Goal: Transaction & Acquisition: Purchase product/service

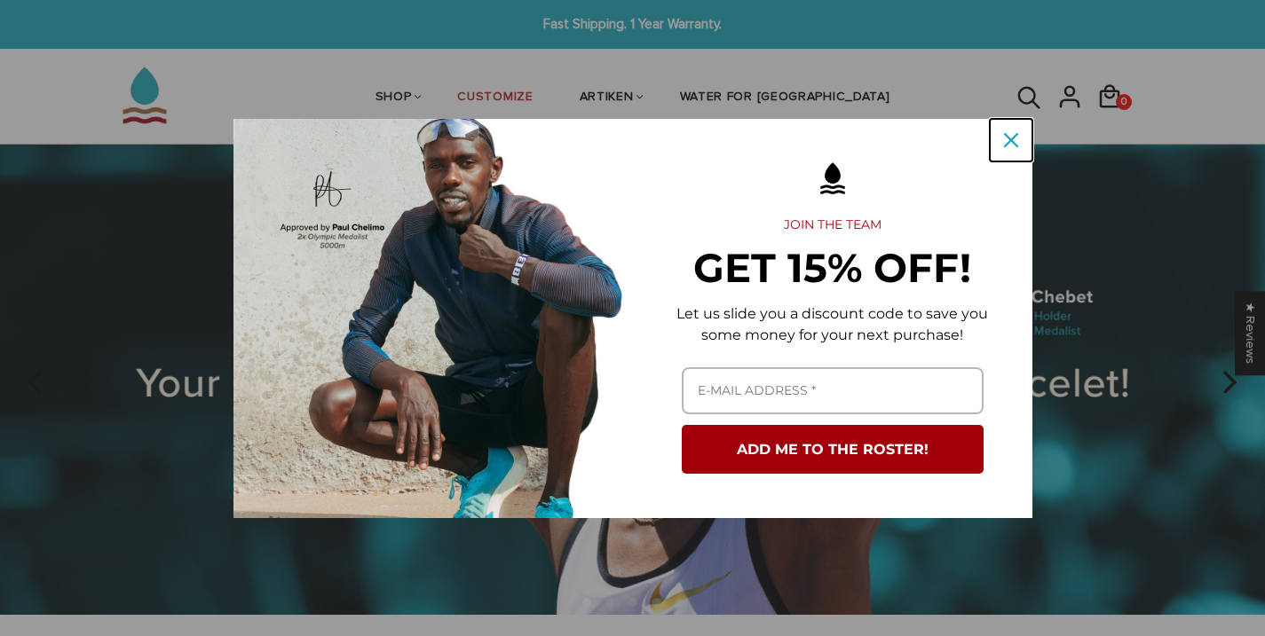
click at [1000, 141] on div "Close" at bounding box center [1011, 140] width 28 height 28
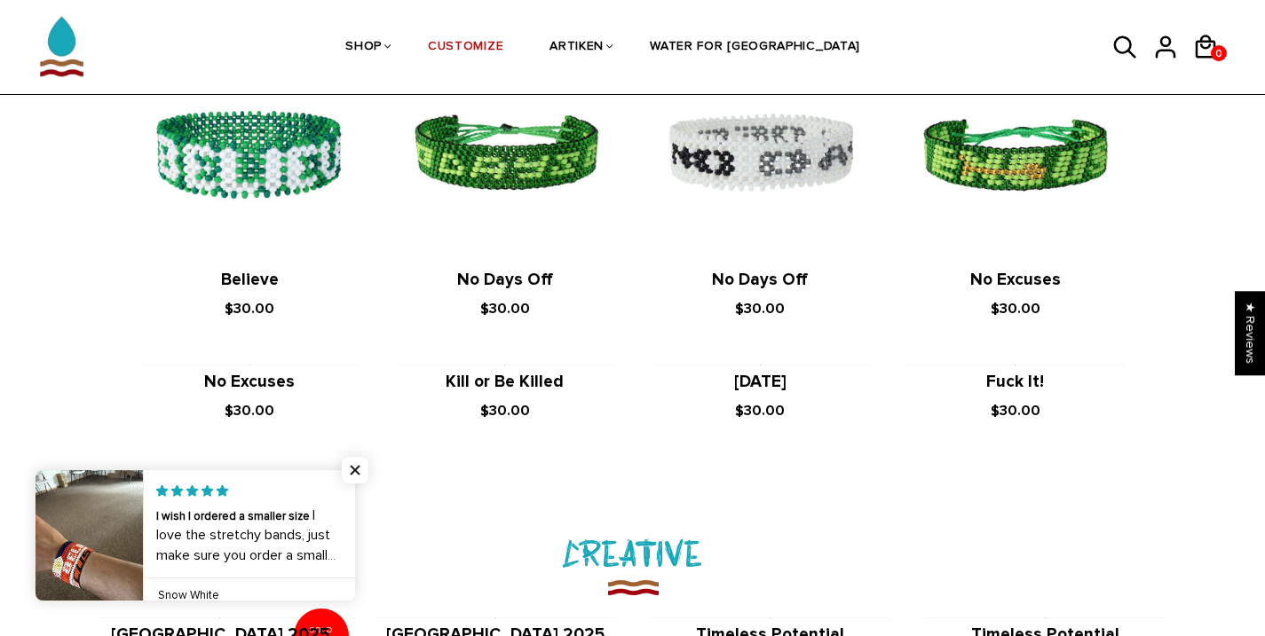
scroll to position [1392, 0]
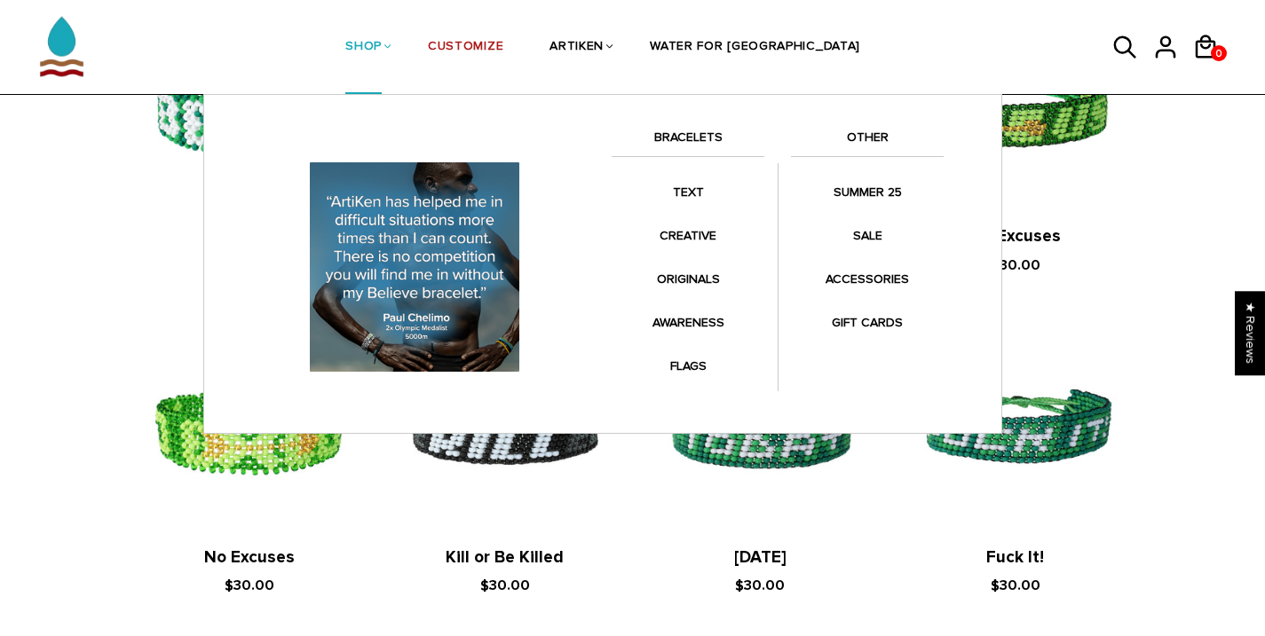
click at [872, 136] on link "OTHER" at bounding box center [867, 142] width 153 height 30
click at [860, 137] on link "OTHER" at bounding box center [867, 142] width 153 height 30
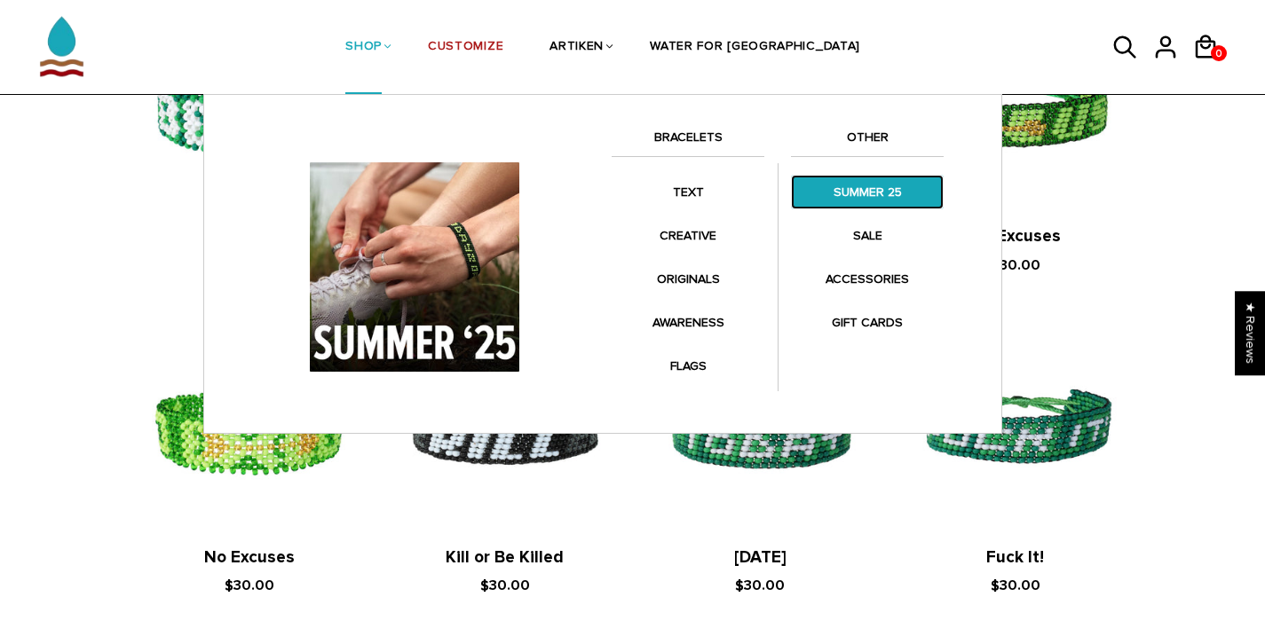
click at [869, 187] on link "SUMMER 25" at bounding box center [867, 192] width 153 height 35
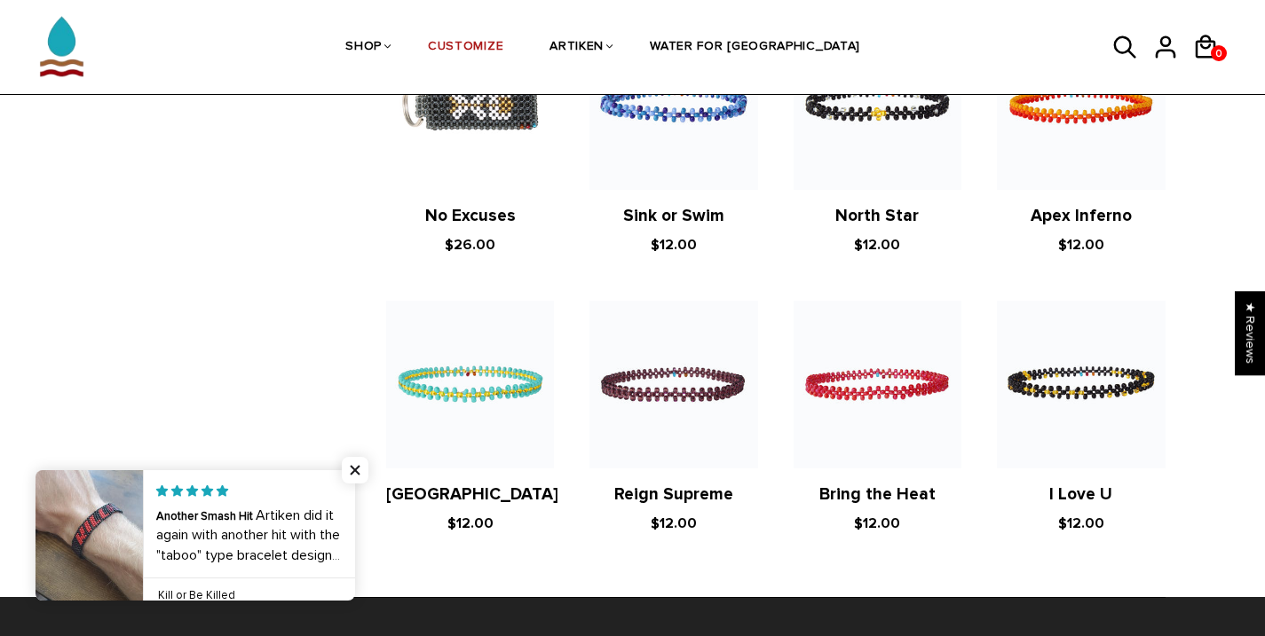
scroll to position [2462, 0]
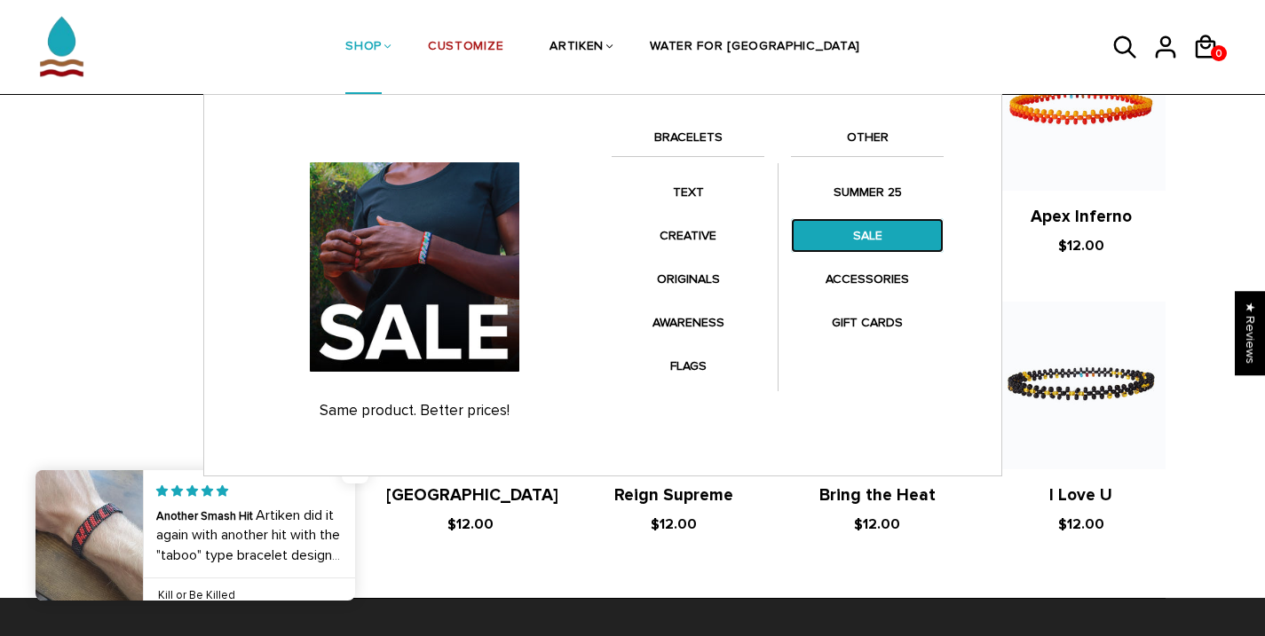
click at [887, 230] on link "SALE" at bounding box center [867, 235] width 153 height 35
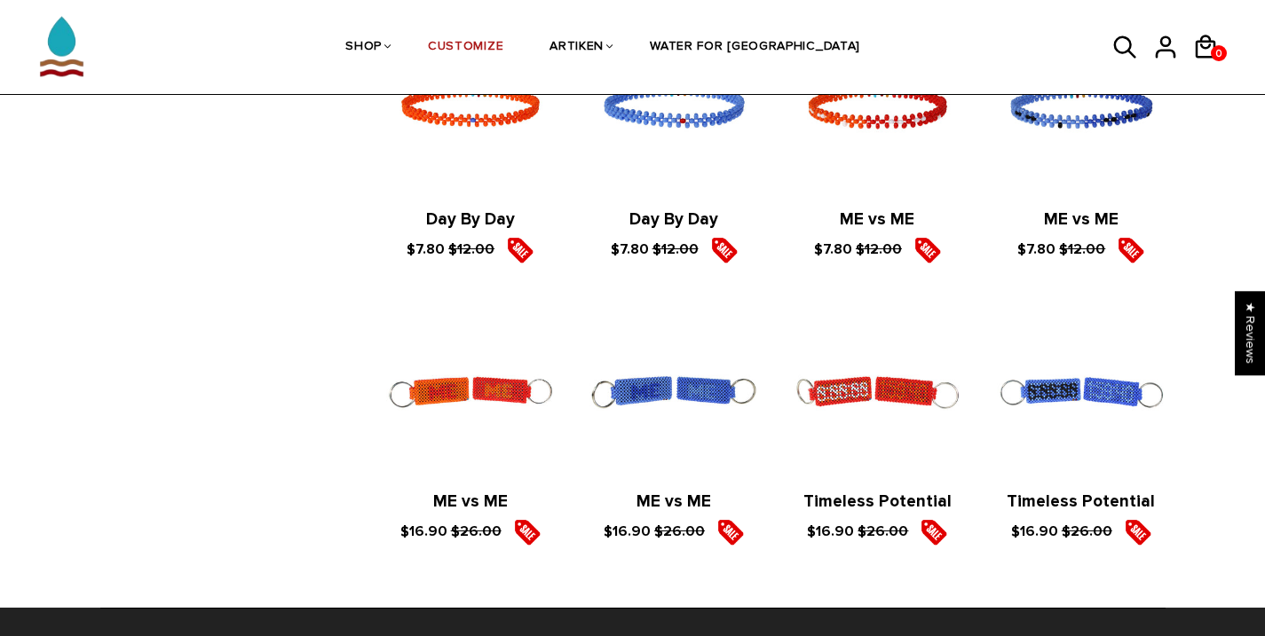
scroll to position [1001, 0]
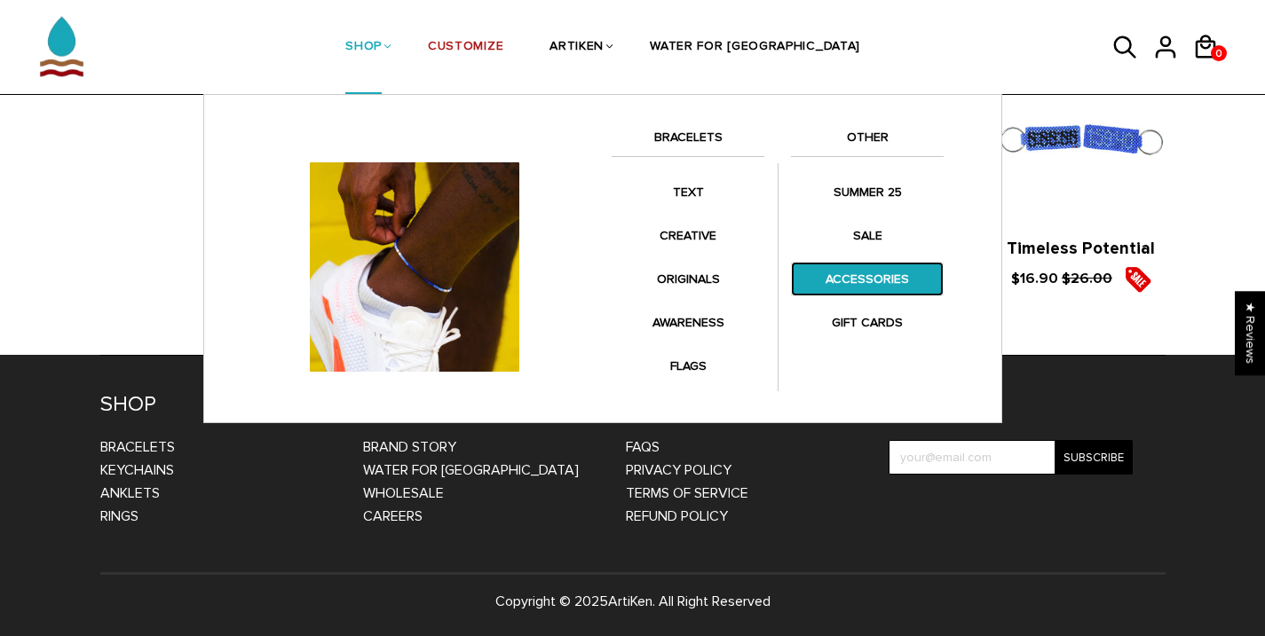
click at [887, 274] on link "ACCESSORIES" at bounding box center [867, 279] width 153 height 35
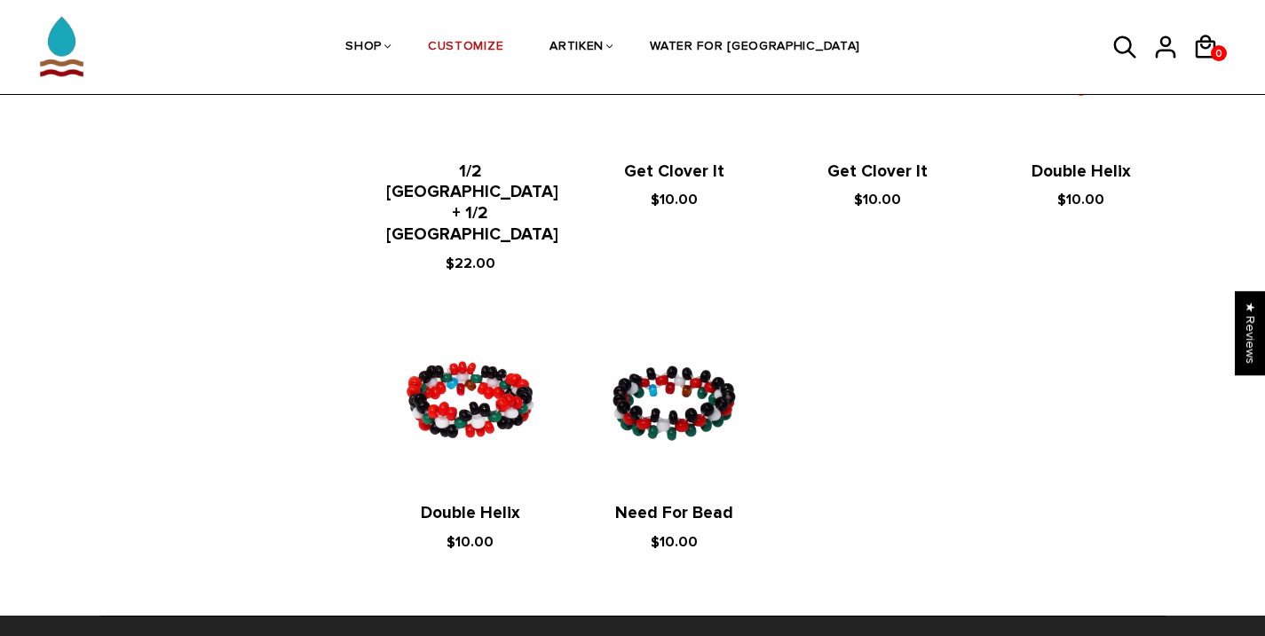
scroll to position [1552, 0]
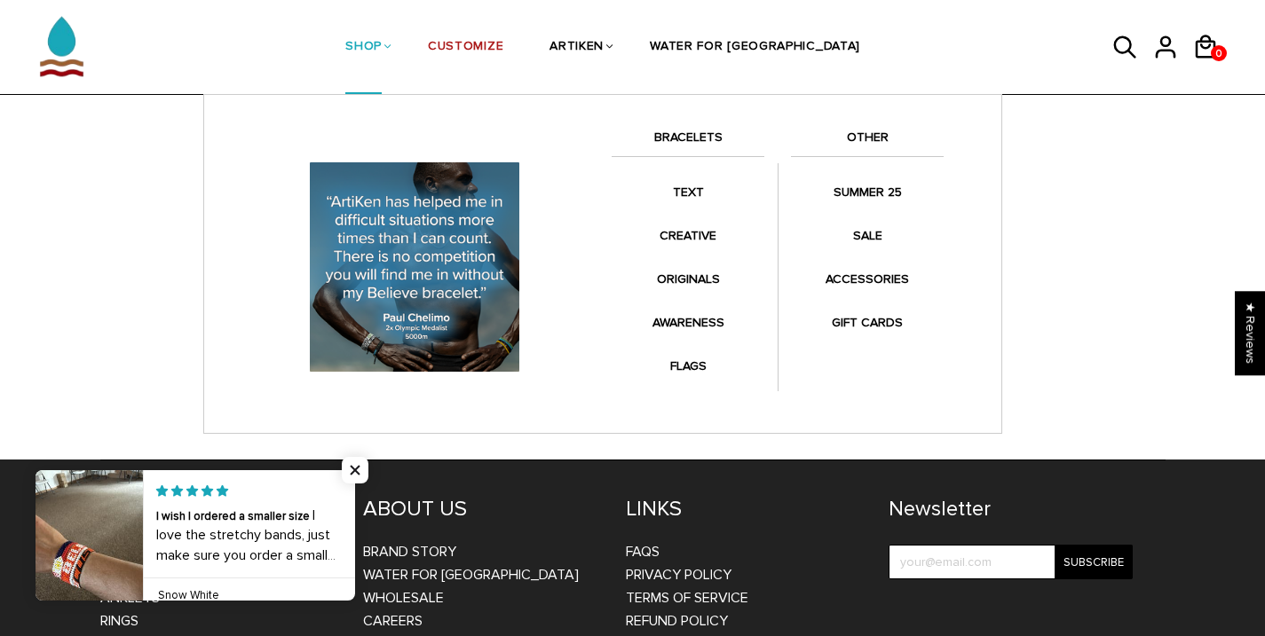
click at [691, 131] on link "BRACELETS" at bounding box center [687, 142] width 153 height 30
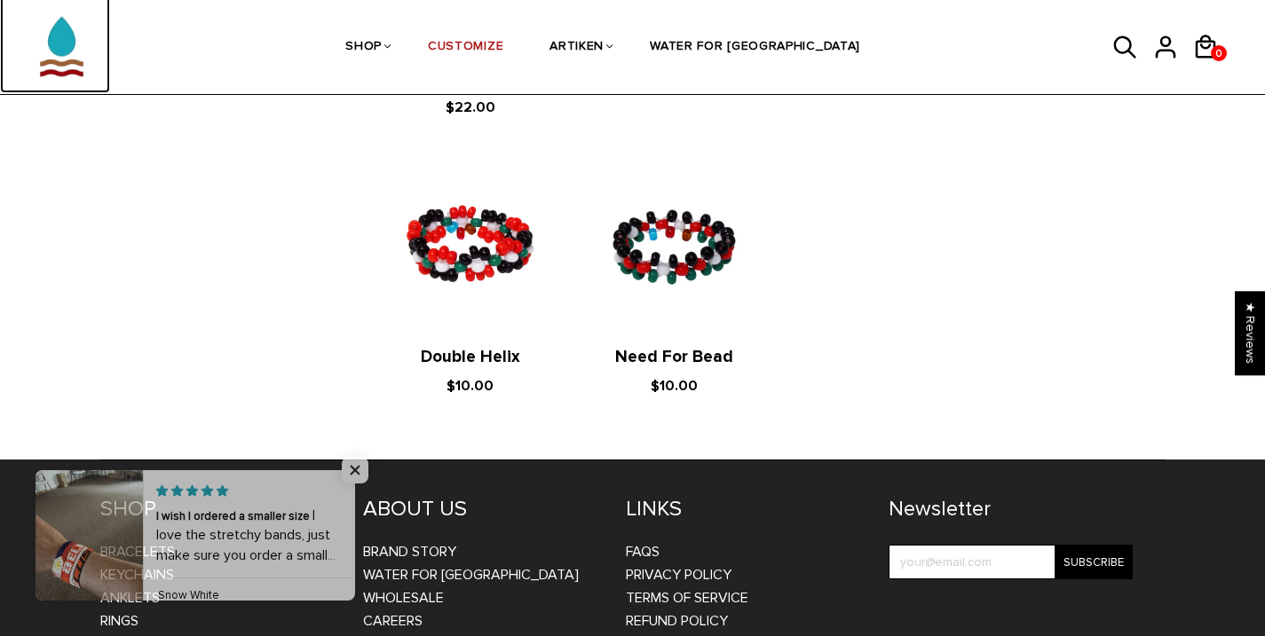
click at [43, 19] on img at bounding box center [62, 37] width 88 height 112
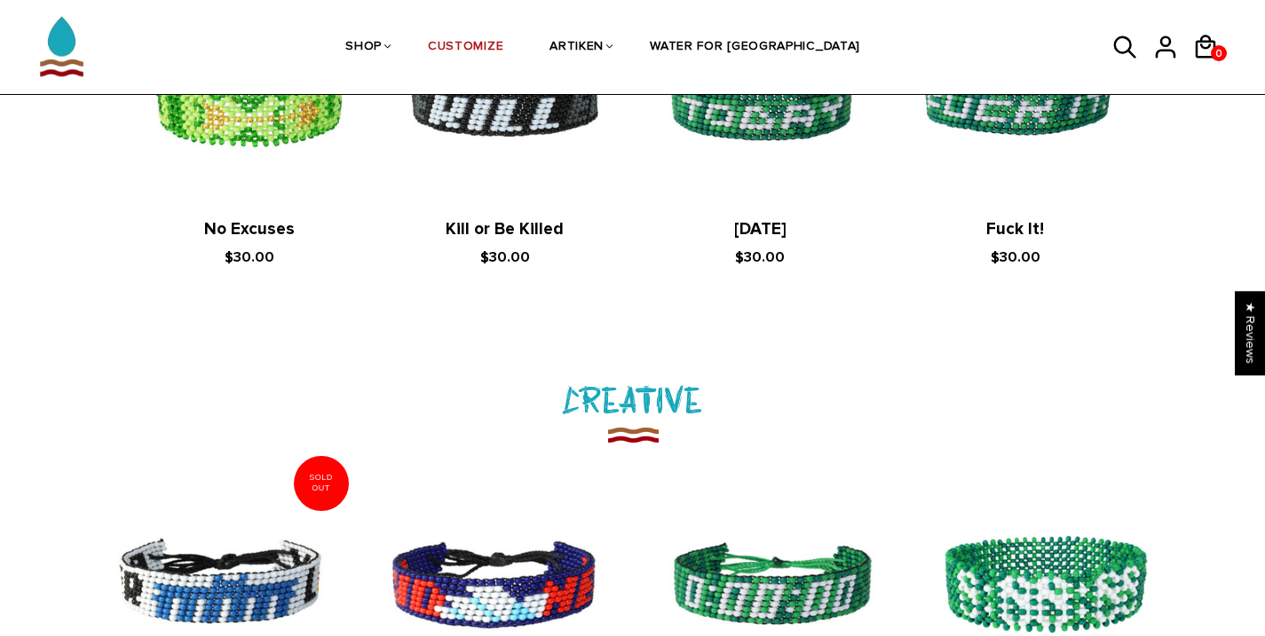
scroll to position [1964, 0]
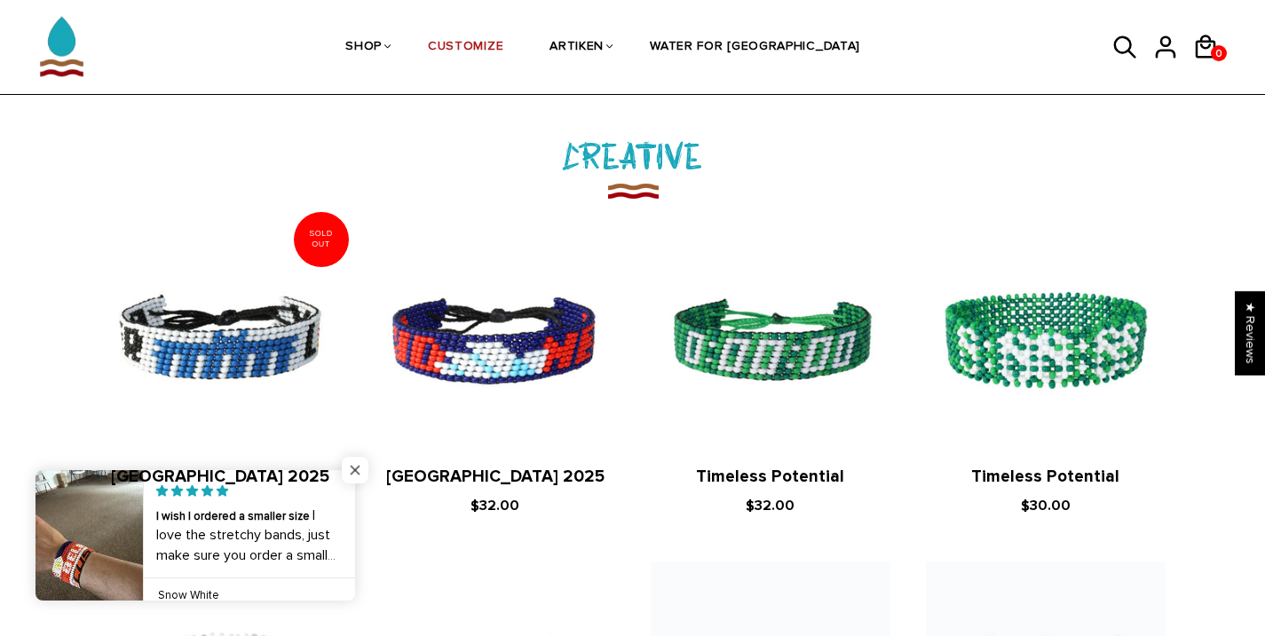
click at [352, 466] on span "Close popup widget" at bounding box center [355, 470] width 27 height 27
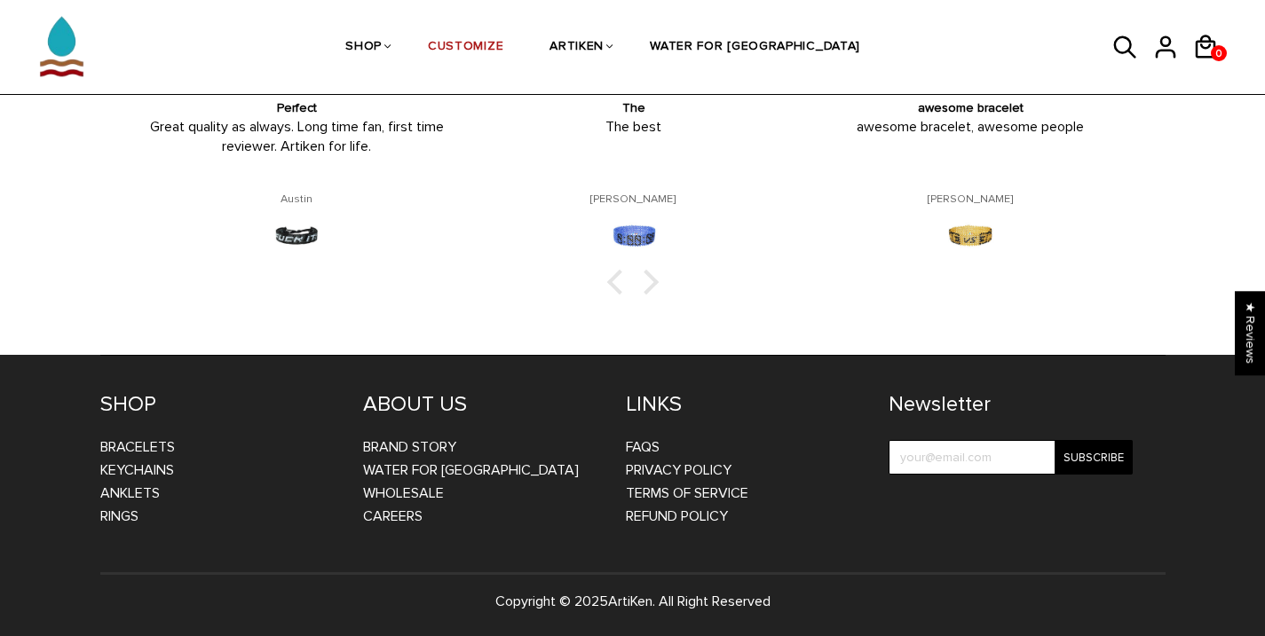
scroll to position [2806, 0]
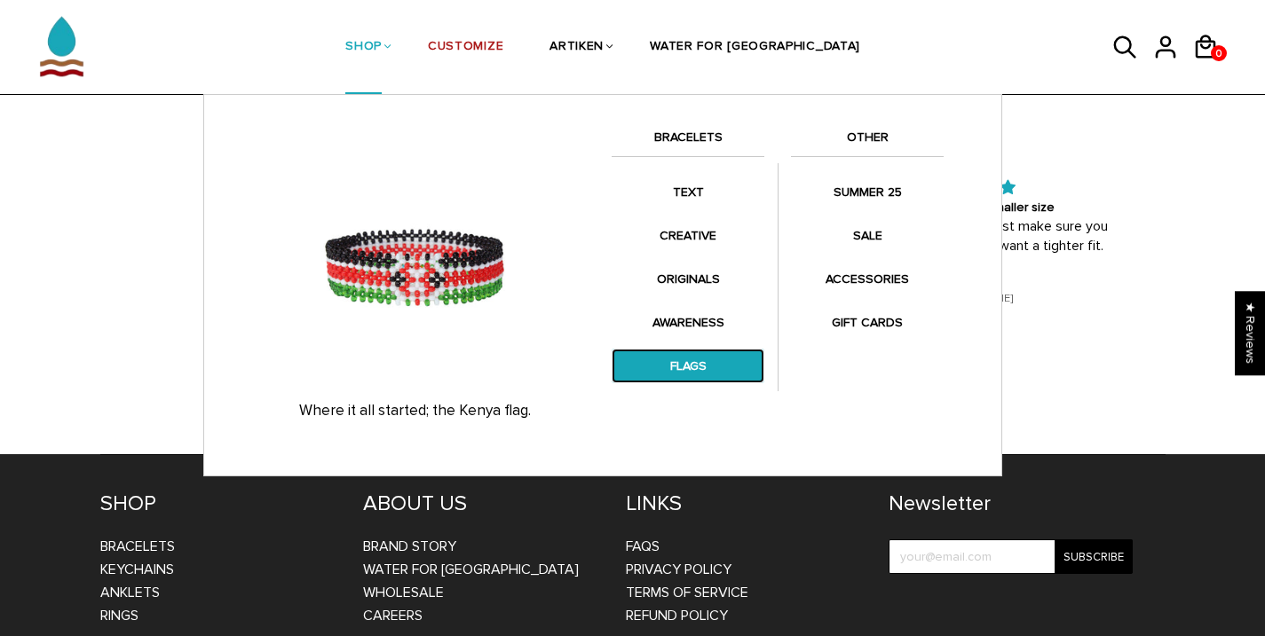
click at [704, 360] on link "FLAGS" at bounding box center [687, 366] width 153 height 35
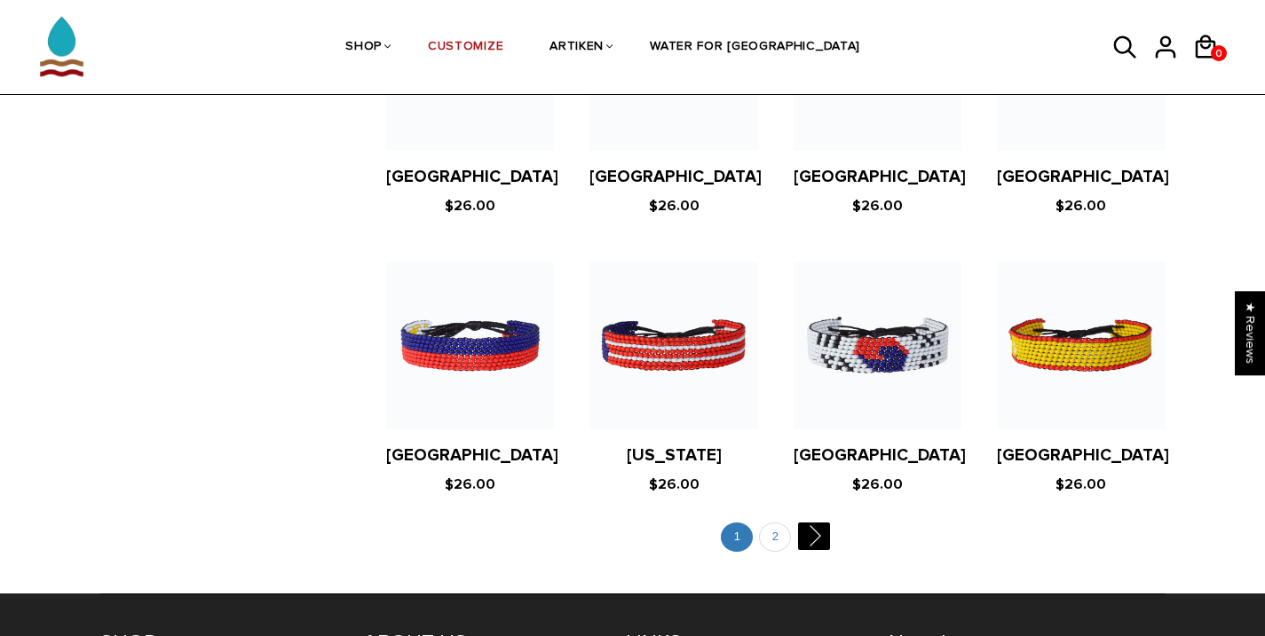
scroll to position [3376, 0]
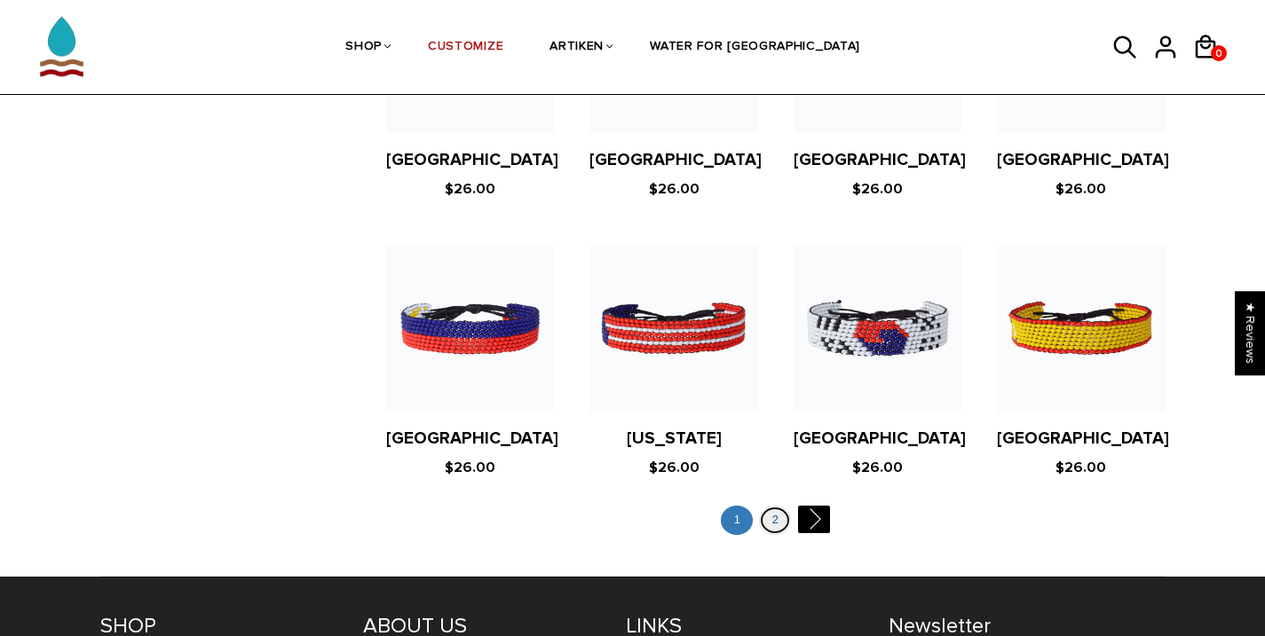
click at [780, 506] on link "2" at bounding box center [775, 520] width 32 height 29
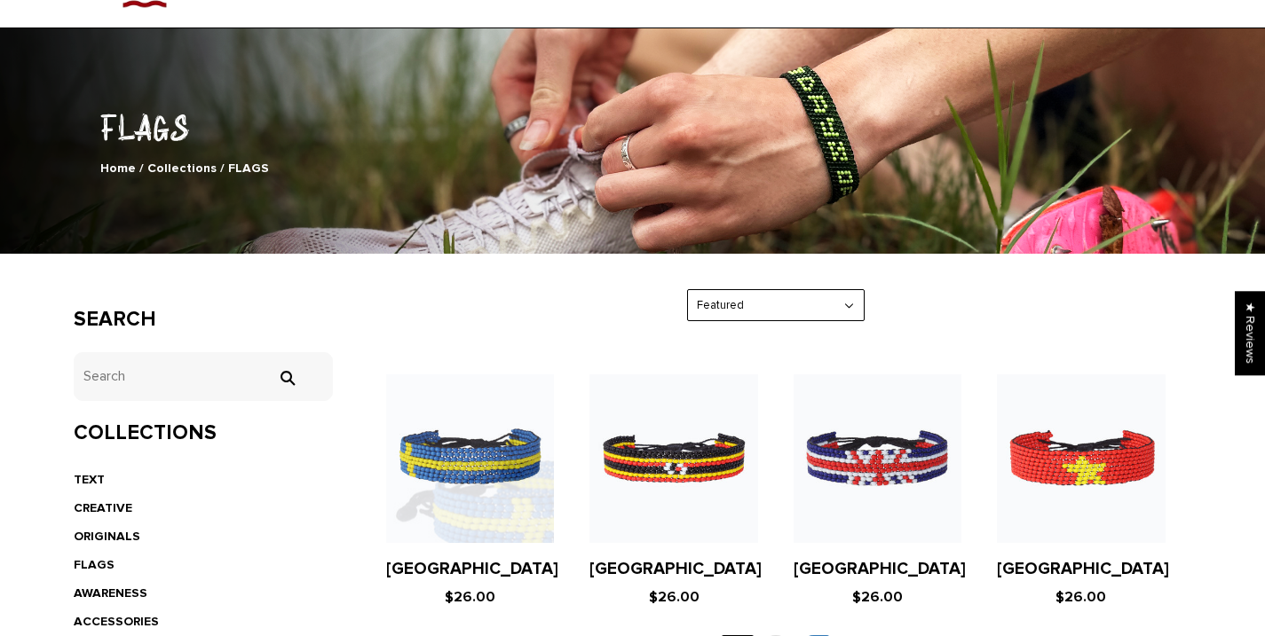
scroll to position [397, 0]
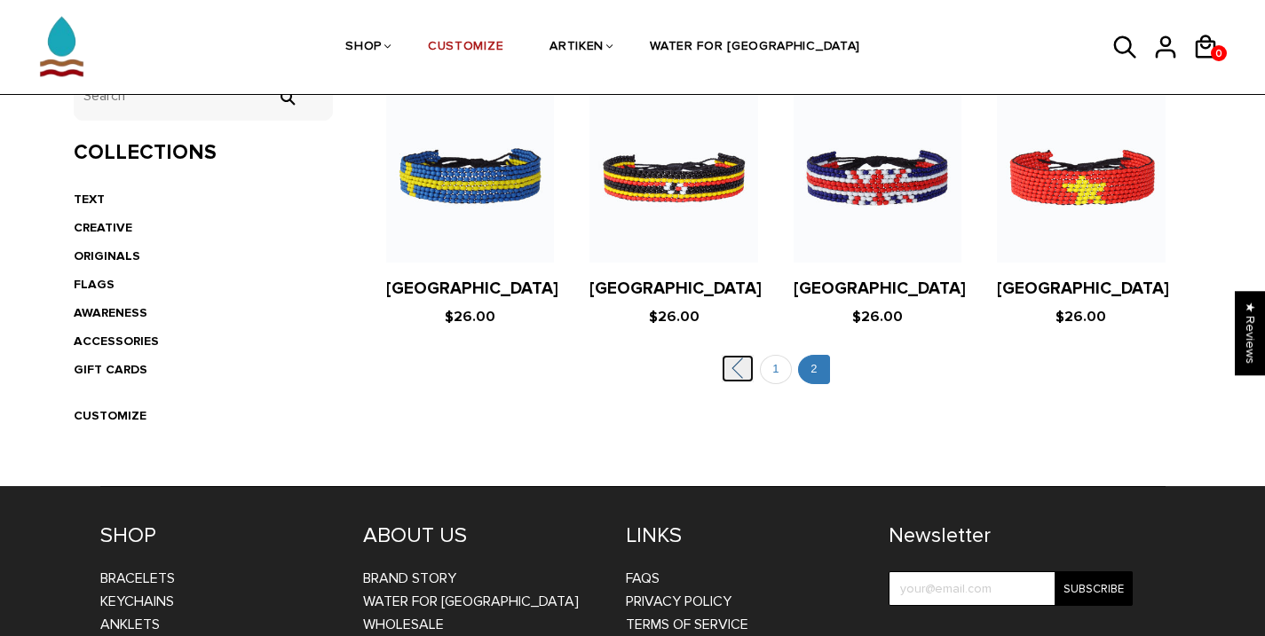
click at [746, 377] on link "" at bounding box center [738, 369] width 32 height 28
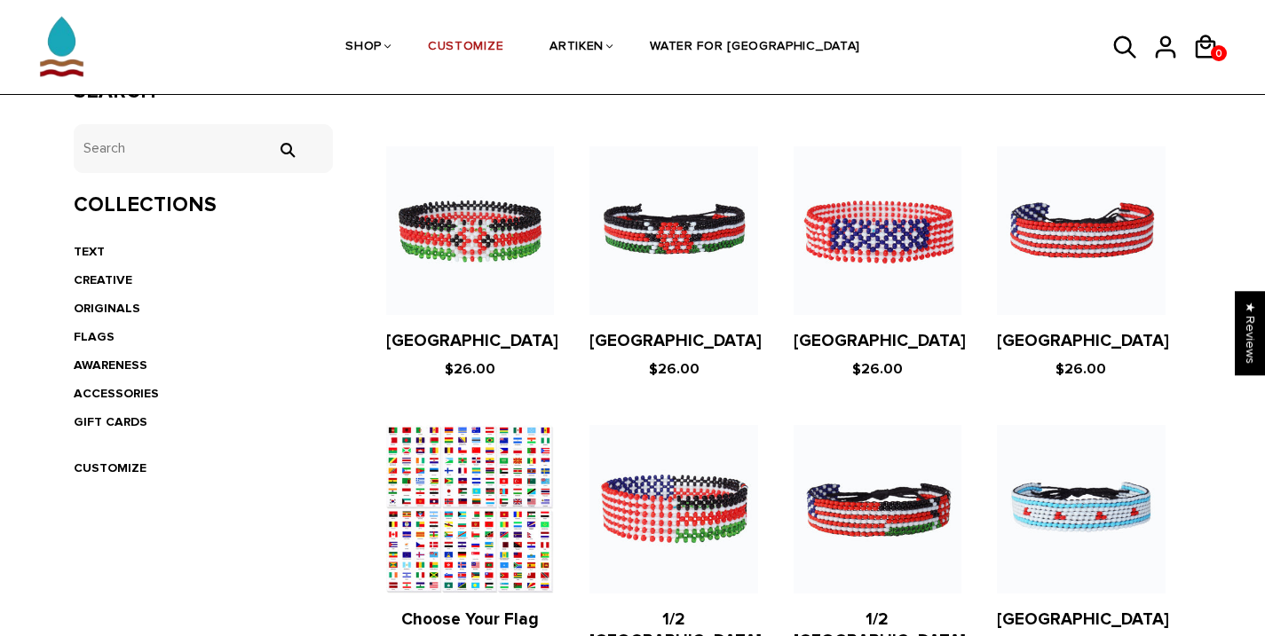
scroll to position [299, 0]
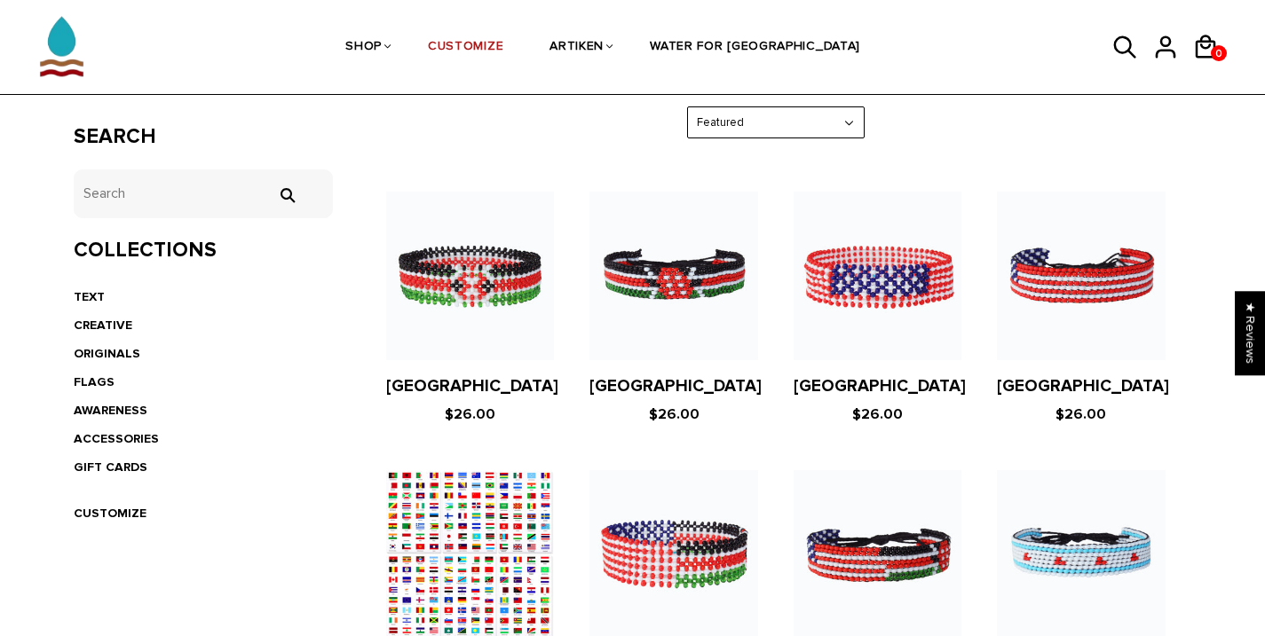
click at [493, 516] on figure at bounding box center [470, 554] width 168 height 168
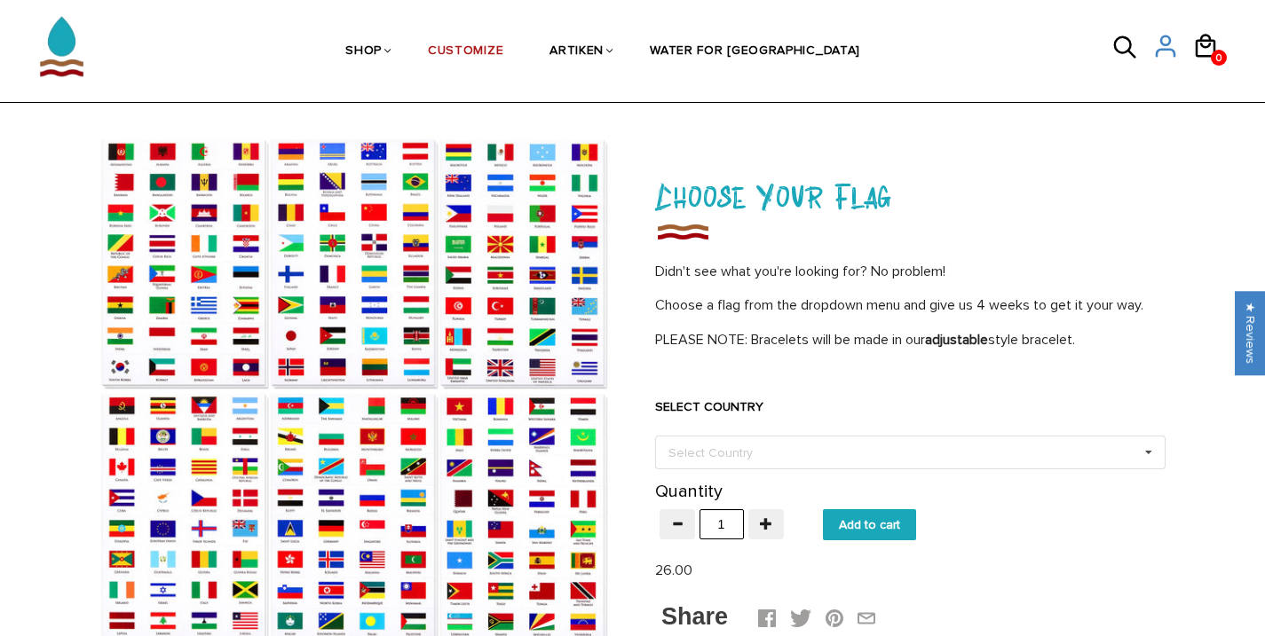
scroll to position [57, 0]
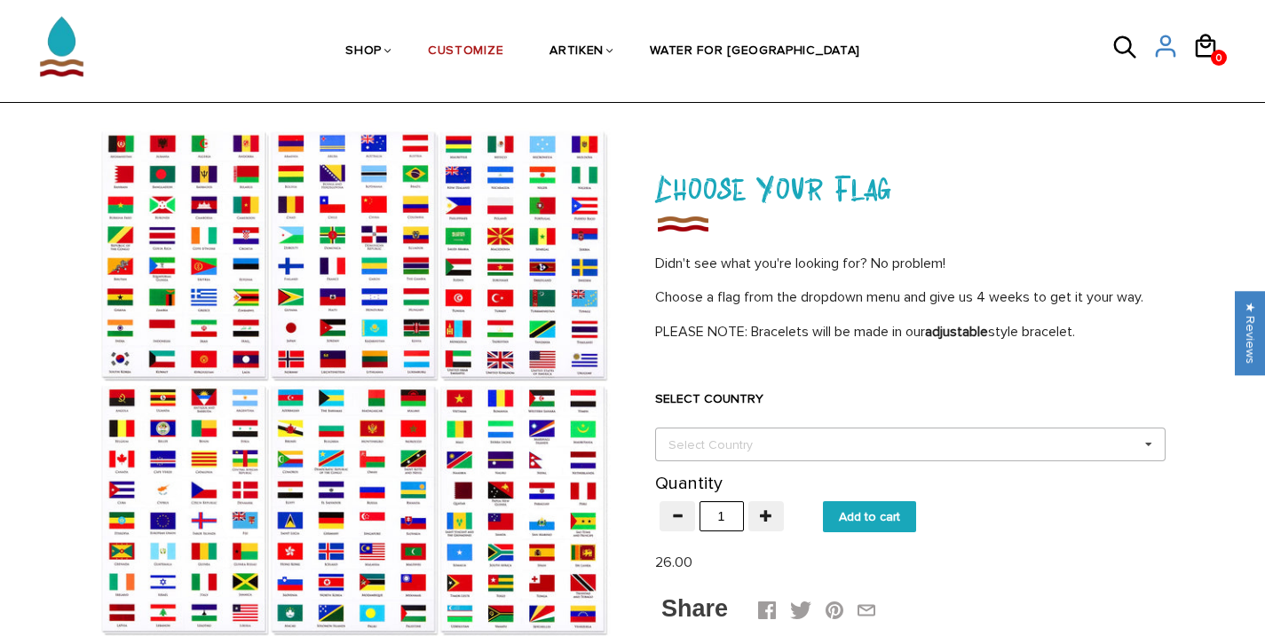
click at [939, 444] on div "Select Country Others [GEOGRAPHIC_DATA] [GEOGRAPHIC_DATA] [GEOGRAPHIC_DATA] [GE…" at bounding box center [910, 445] width 510 height 34
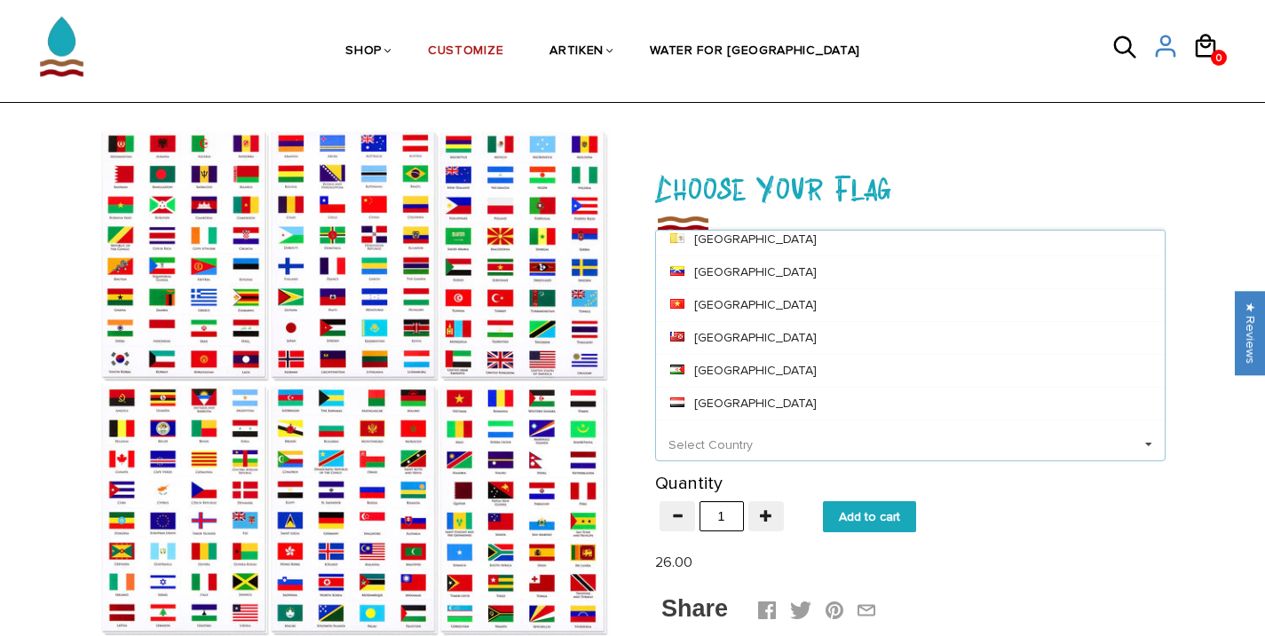
scroll to position [7785, 0]
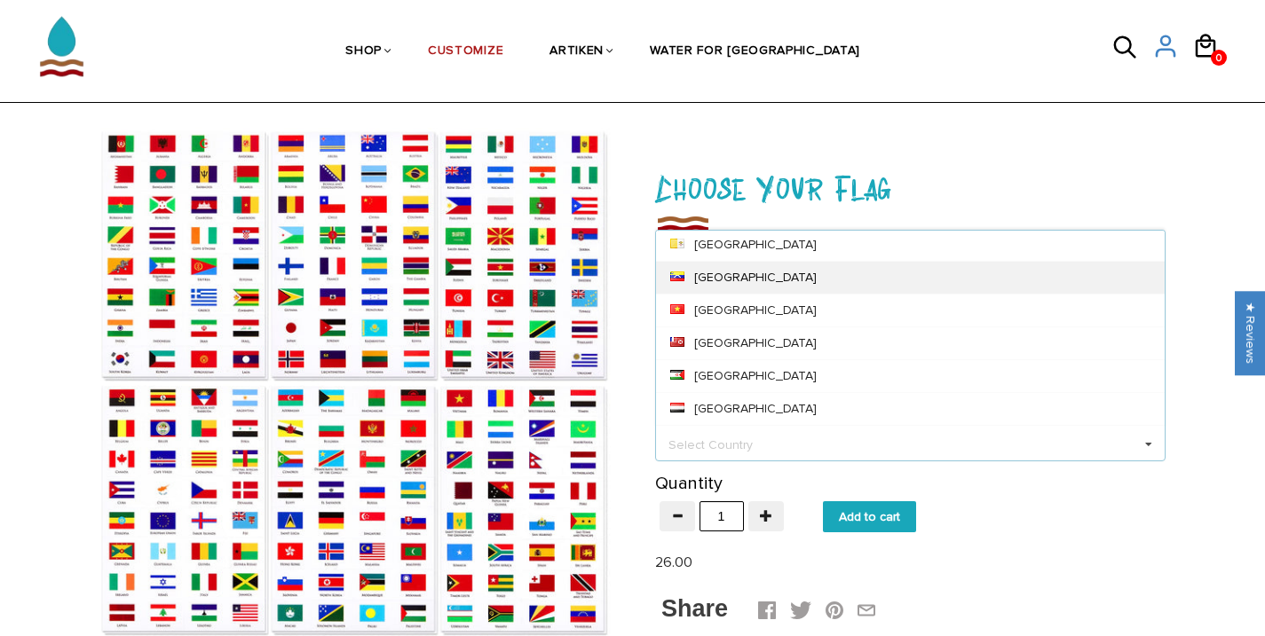
click at [924, 274] on div "[GEOGRAPHIC_DATA]" at bounding box center [910, 277] width 509 height 33
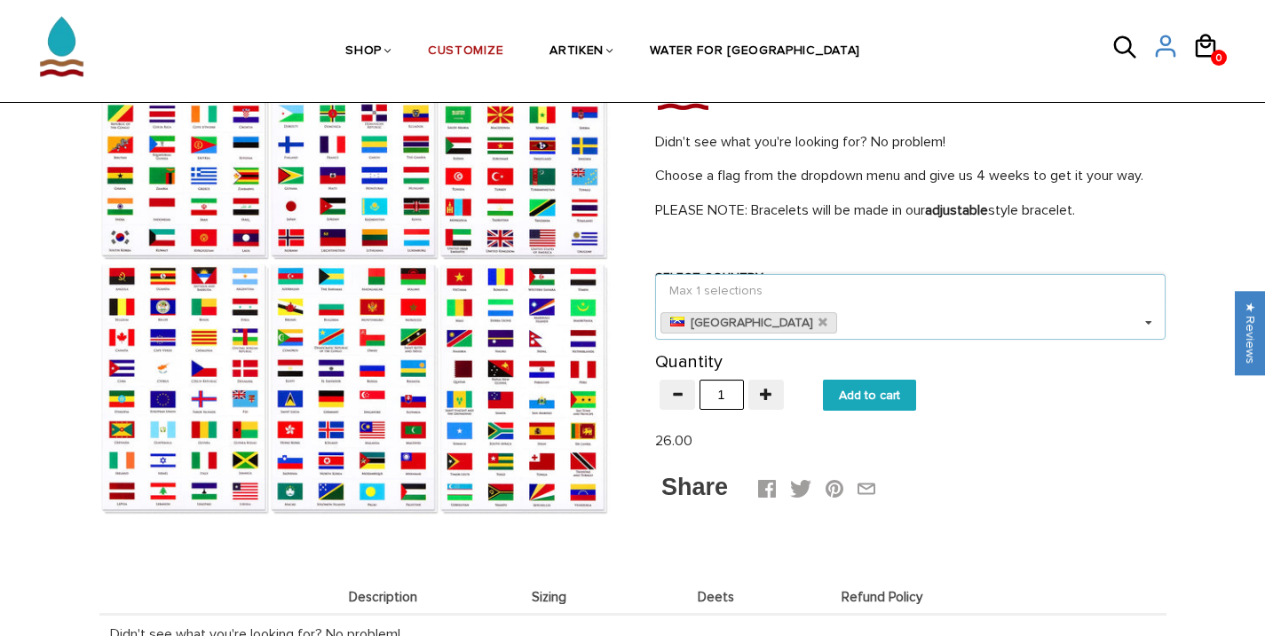
scroll to position [184, 0]
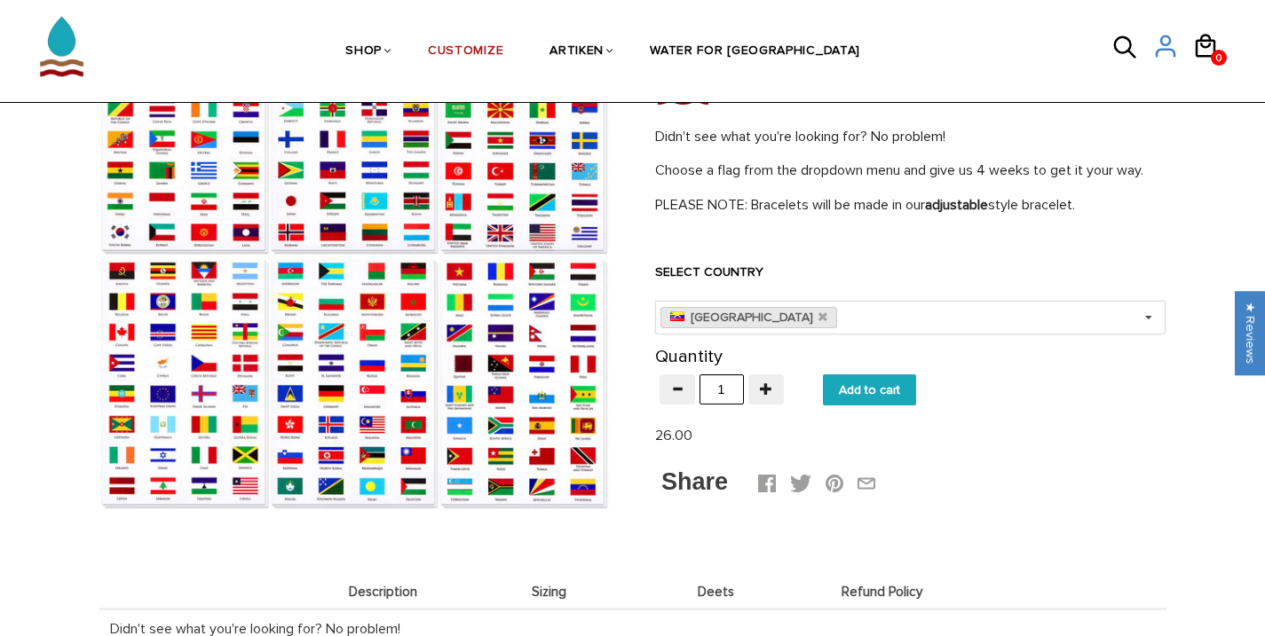
click at [510, 372] on img at bounding box center [355, 256] width 510 height 510
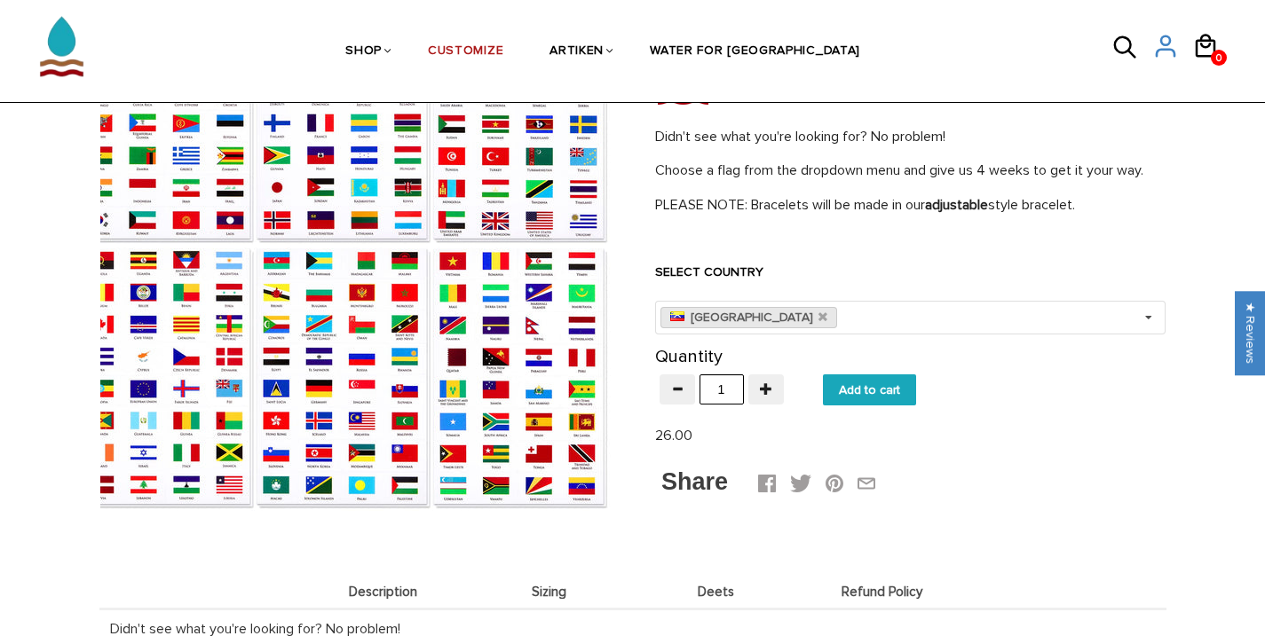
click at [493, 372] on div at bounding box center [355, 256] width 510 height 510
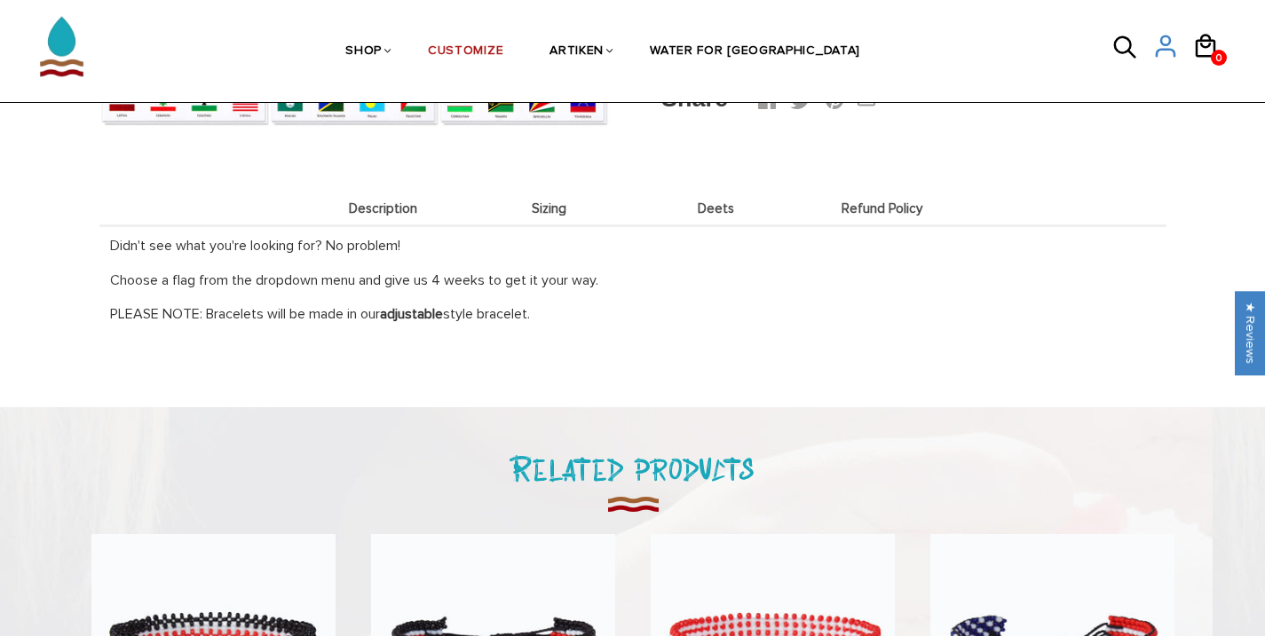
scroll to position [571, 0]
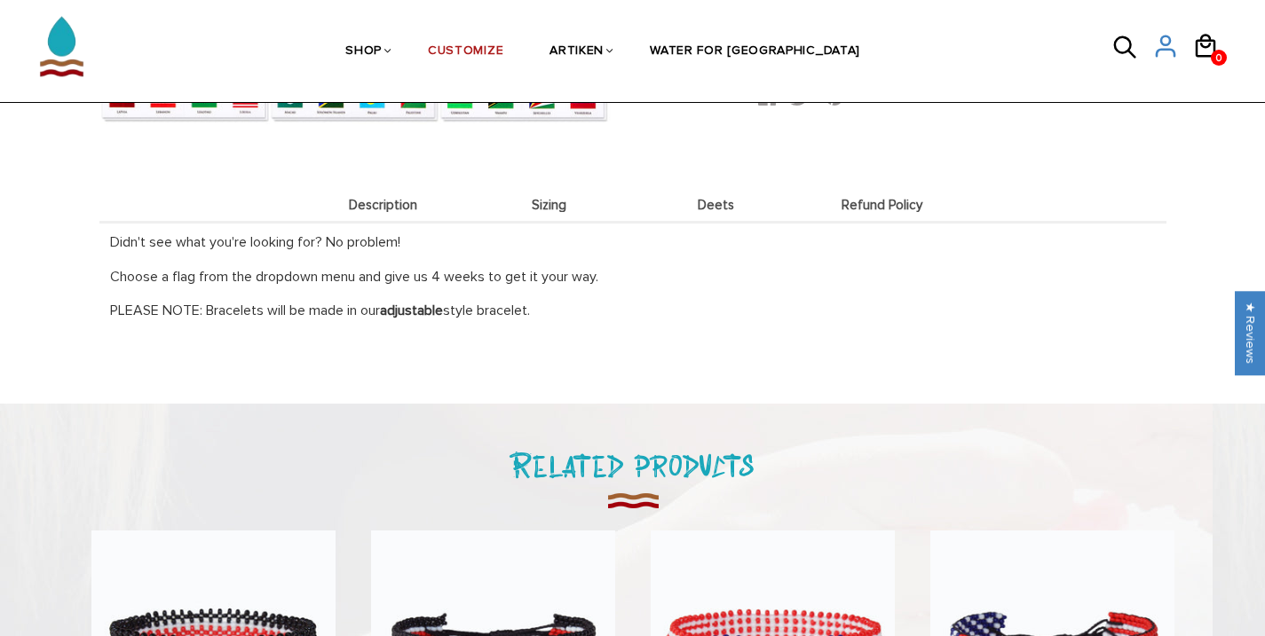
click at [551, 196] on li "Sizing" at bounding box center [549, 204] width 167 height 35
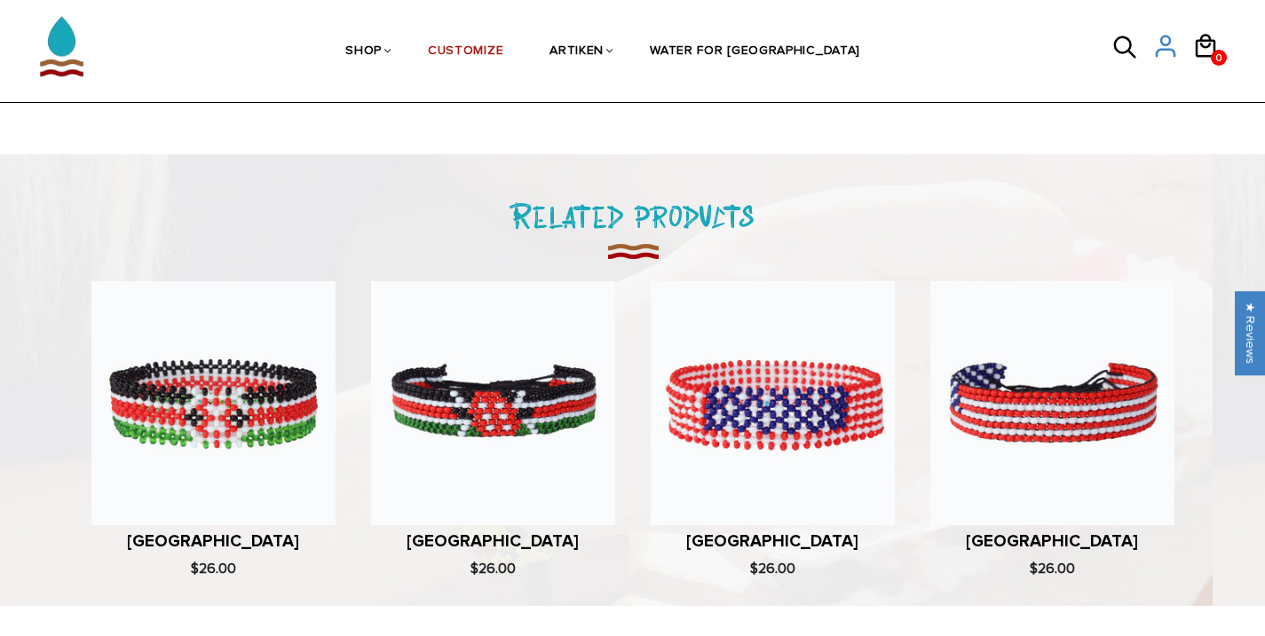
scroll to position [1516, 0]
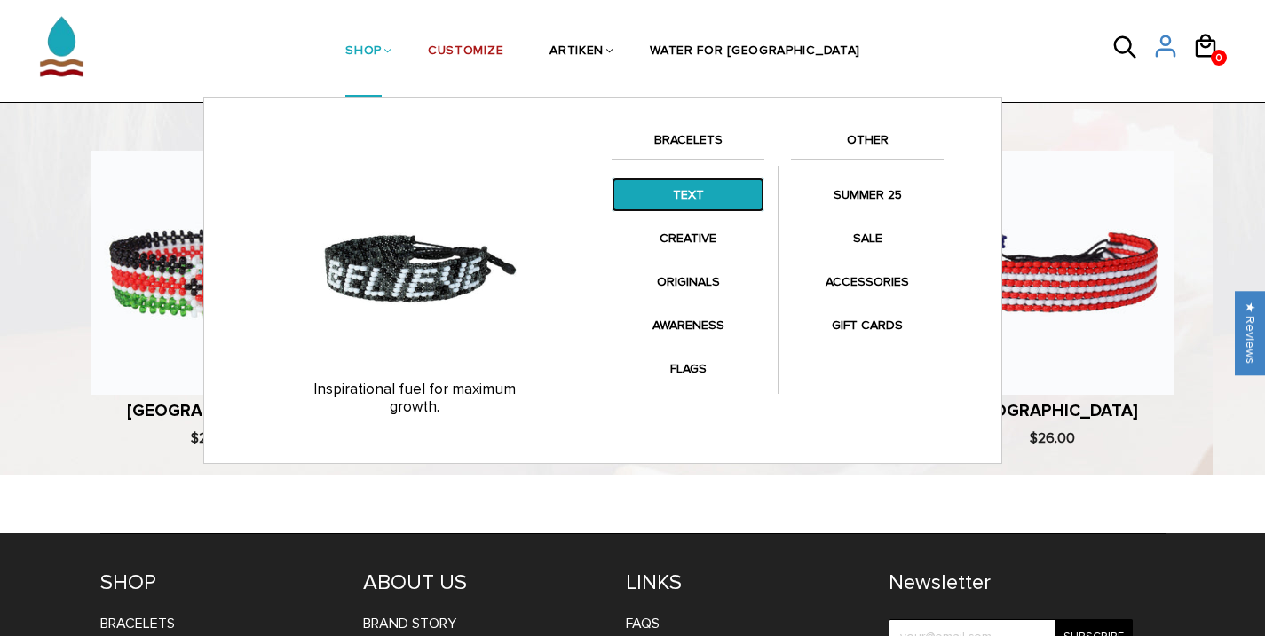
click at [676, 193] on link "TEXT" at bounding box center [687, 194] width 153 height 35
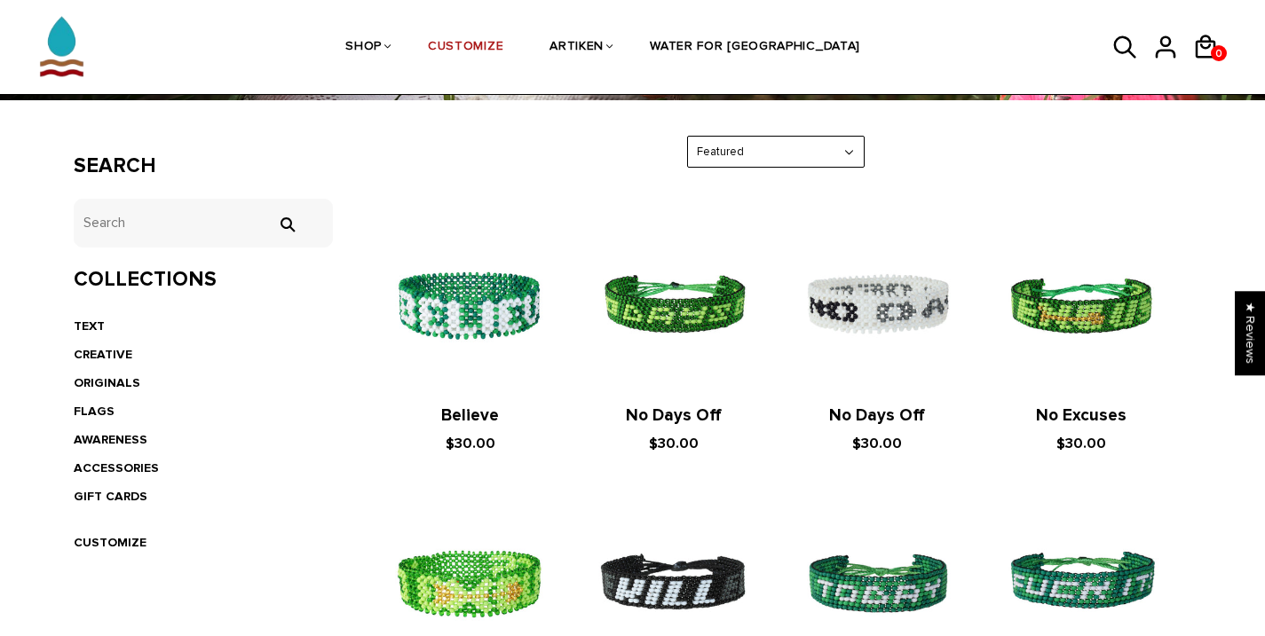
scroll to position [297, 0]
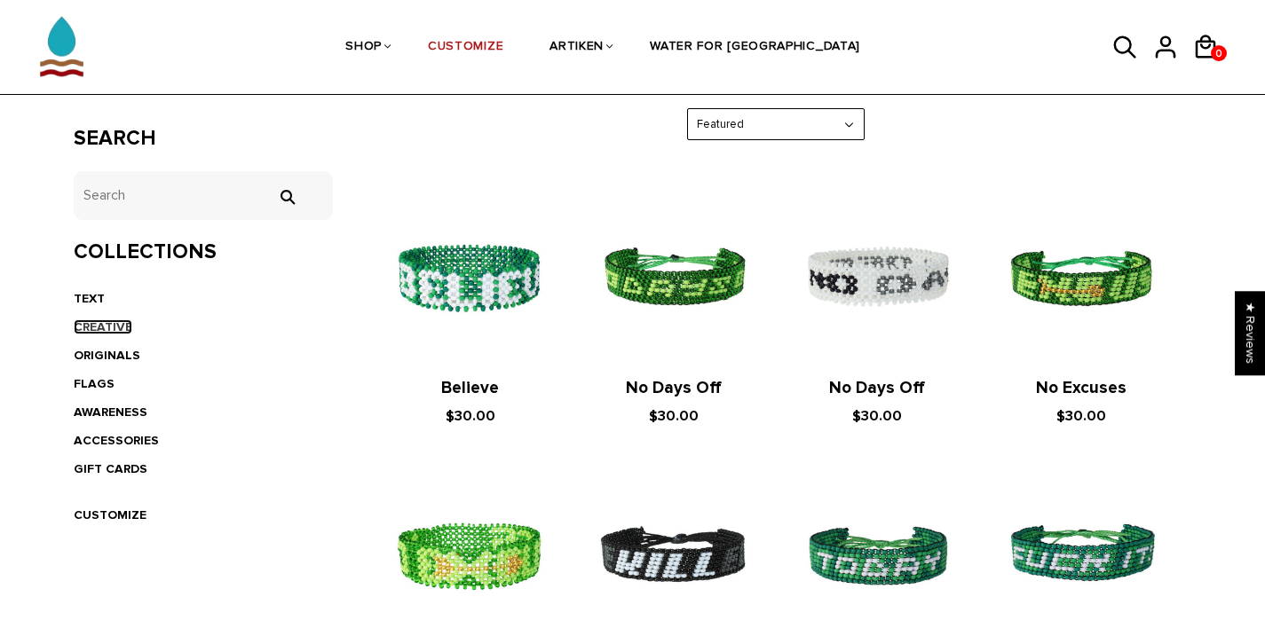
click at [102, 320] on link "CREATIVE" at bounding box center [103, 326] width 59 height 15
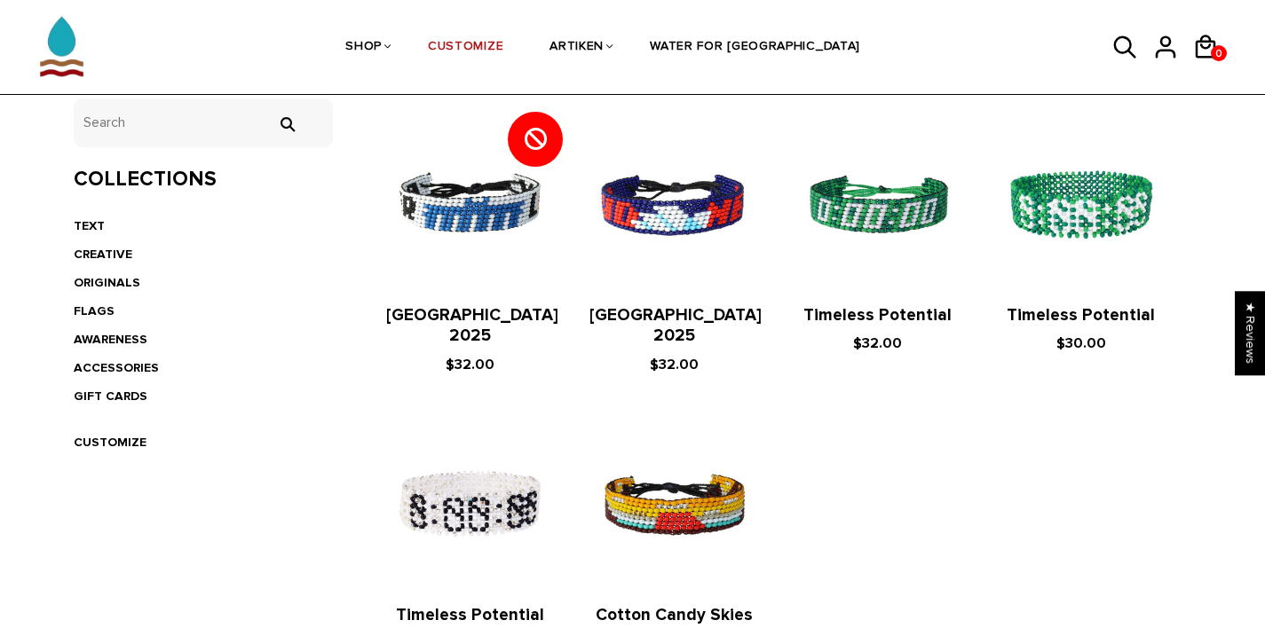
scroll to position [371, 0]
click at [117, 283] on link "ORIGINALS" at bounding box center [107, 281] width 67 height 15
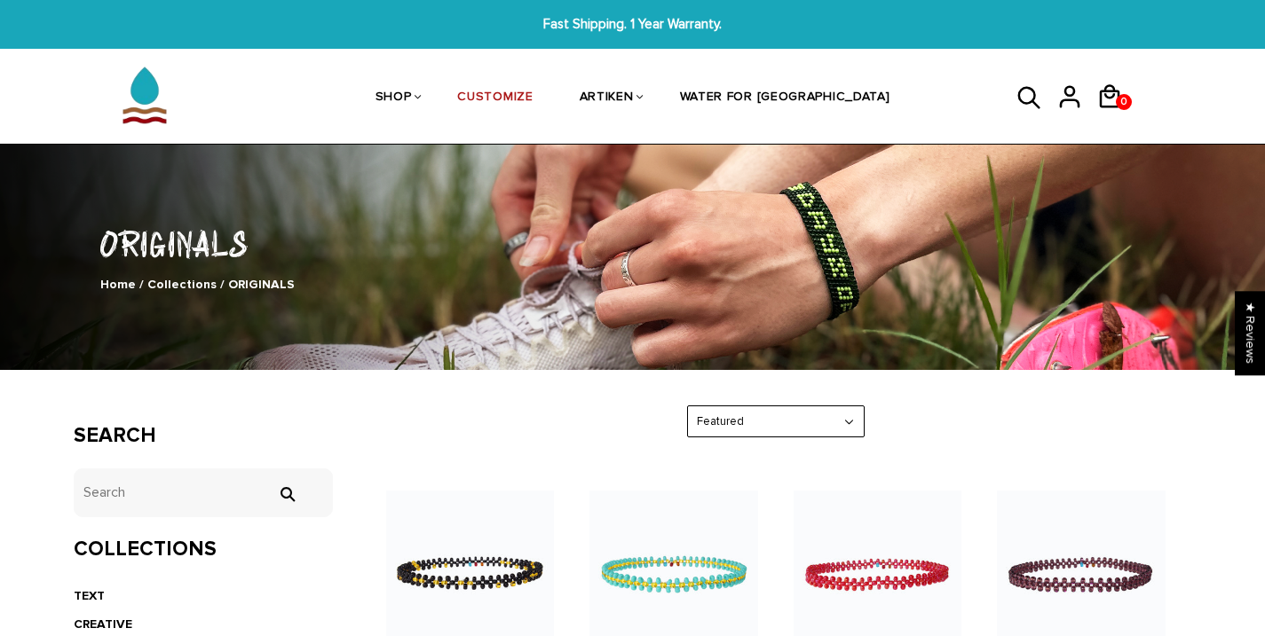
scroll to position [192, 0]
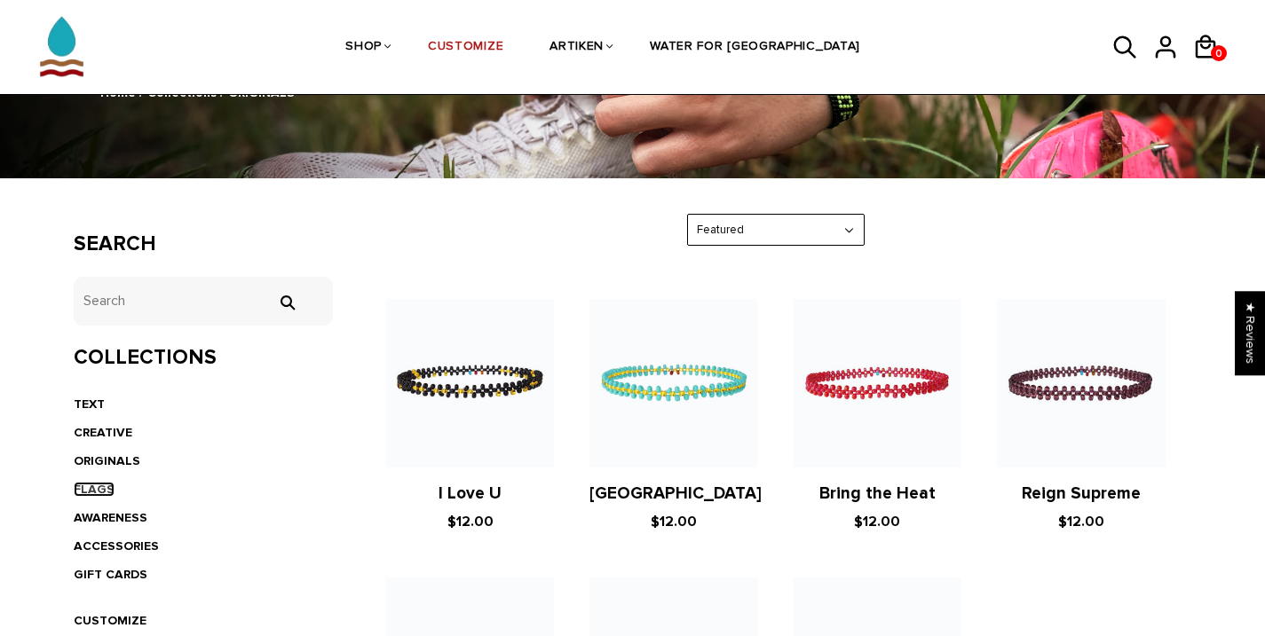
click at [102, 491] on link "FLAGS" at bounding box center [94, 489] width 41 height 15
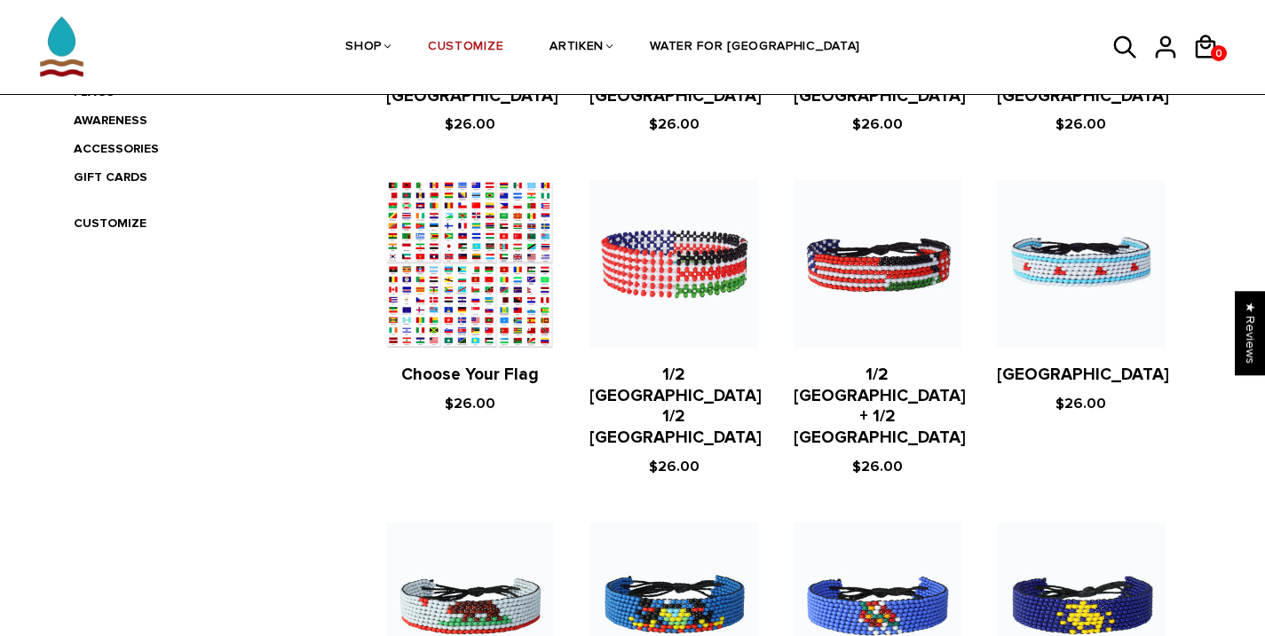
scroll to position [471, 0]
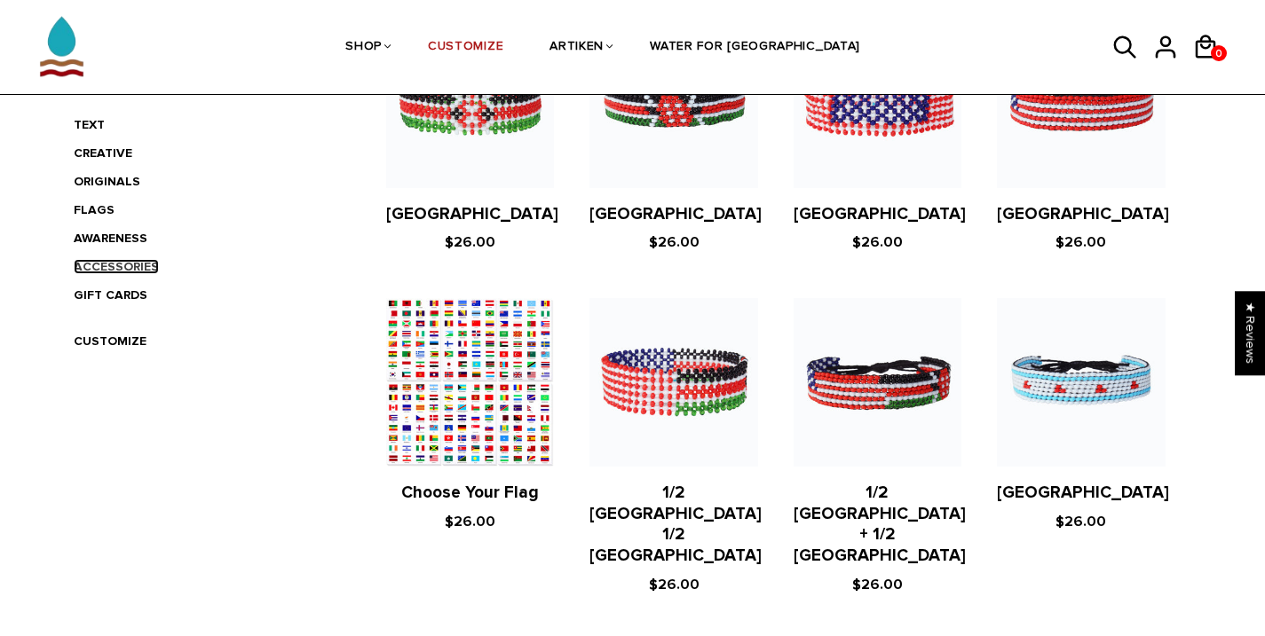
click at [107, 261] on link "ACCESSORIES" at bounding box center [116, 266] width 85 height 15
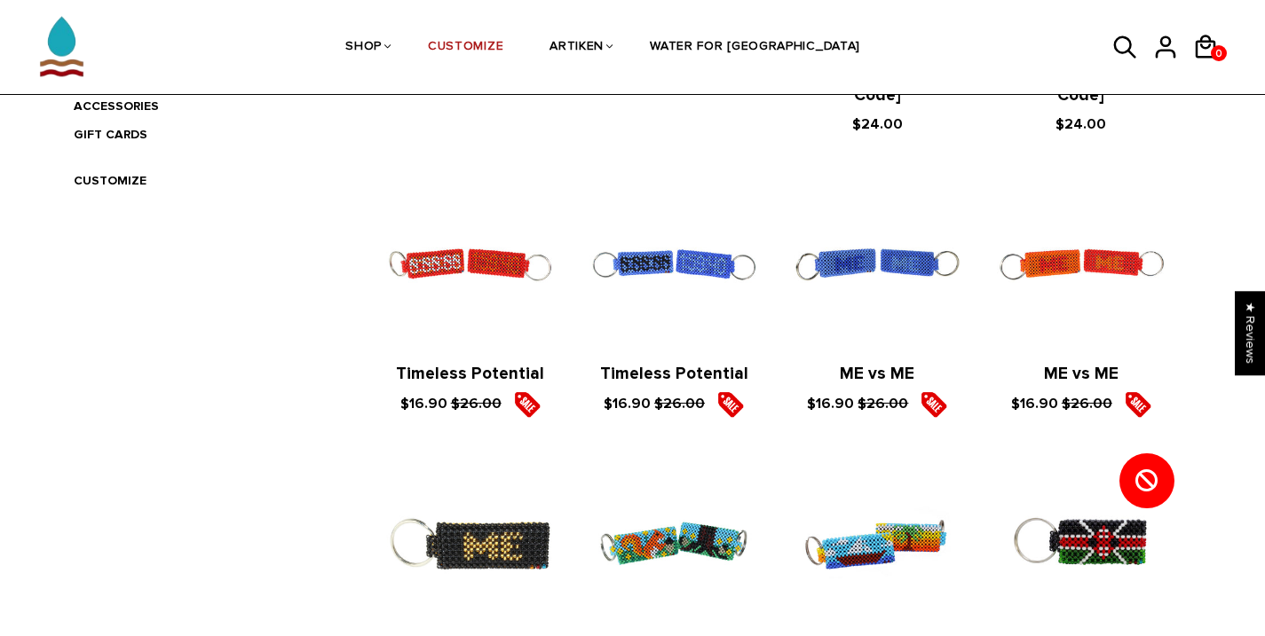
scroll to position [562, 0]
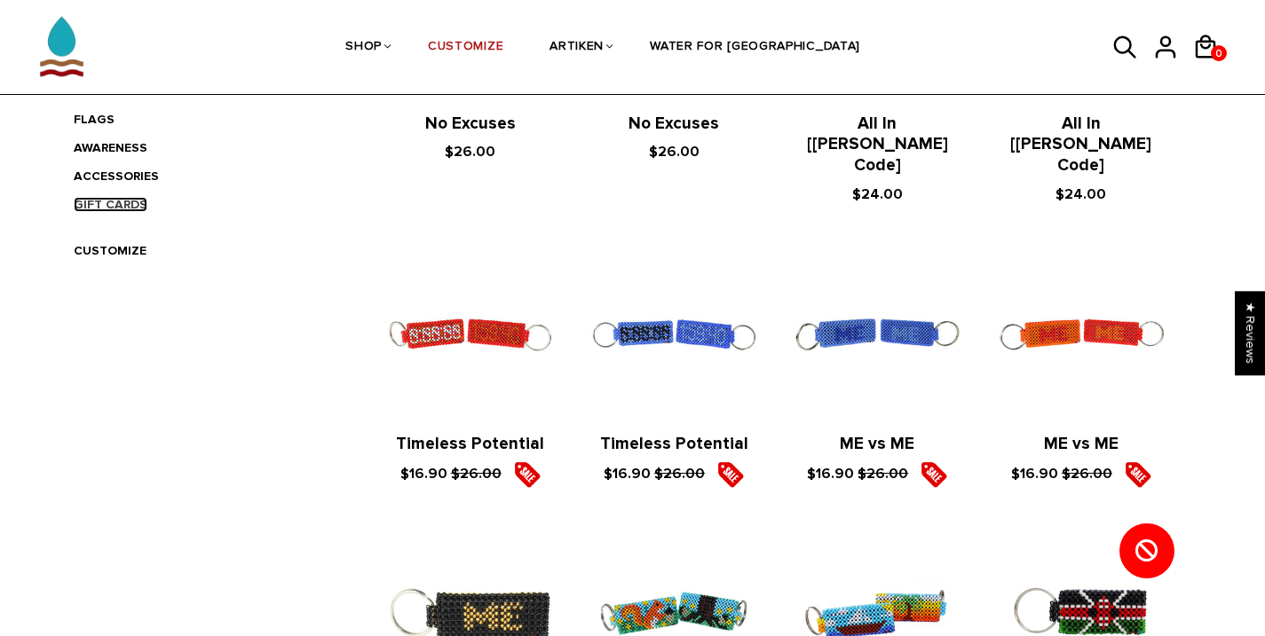
click at [120, 209] on link "GIFT CARDS" at bounding box center [111, 204] width 74 height 15
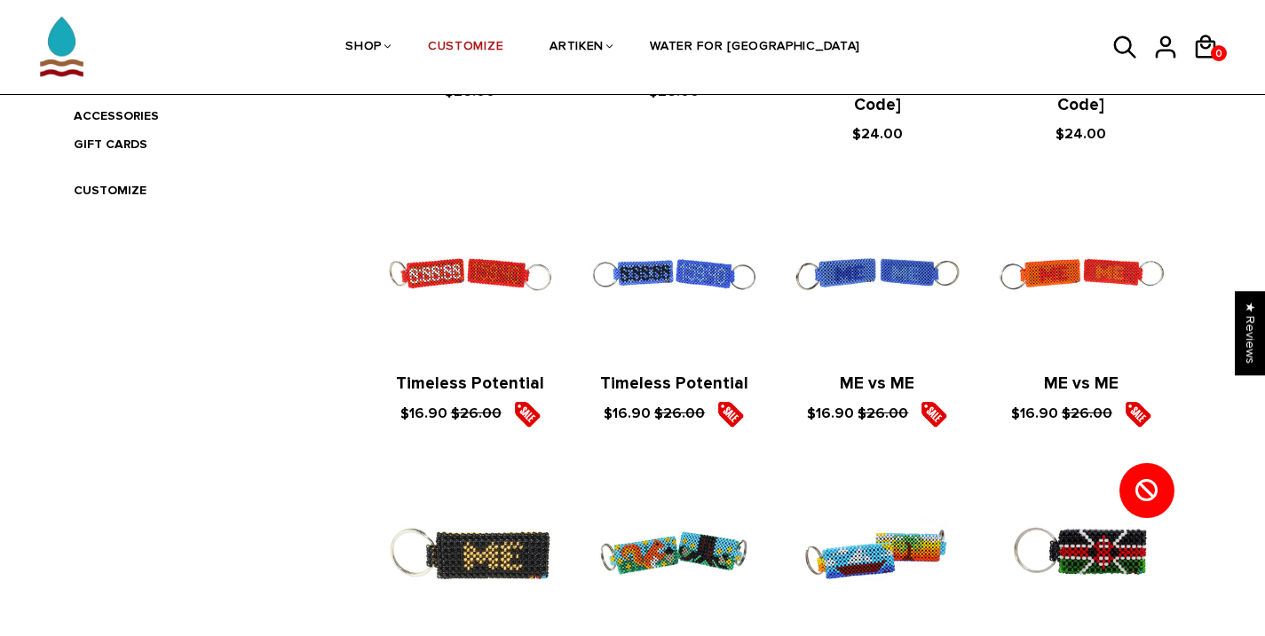
click at [117, 177] on li "CUSTOMIZE" at bounding box center [204, 191] width 260 height 28
click at [117, 185] on link "CUSTOMIZE" at bounding box center [110, 190] width 73 height 15
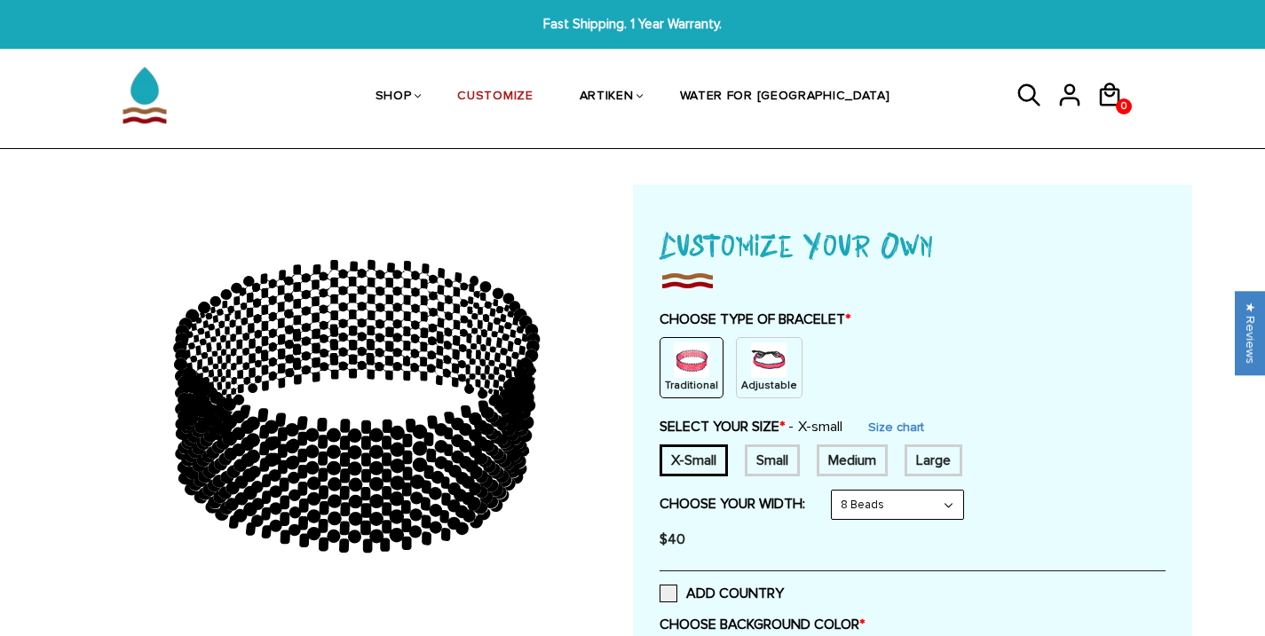
click at [761, 366] on img at bounding box center [768, 360] width 35 height 35
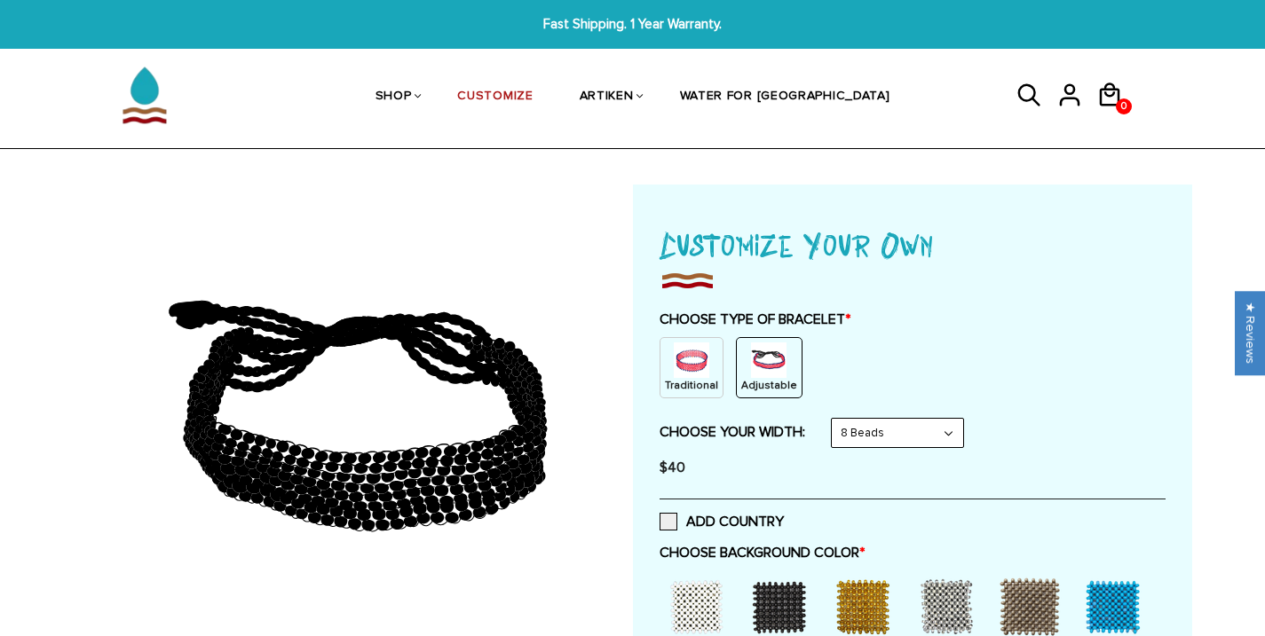
click at [931, 438] on select "8 Beads 6 Beads 10 Beads" at bounding box center [897, 433] width 131 height 28
select select "6-beads"
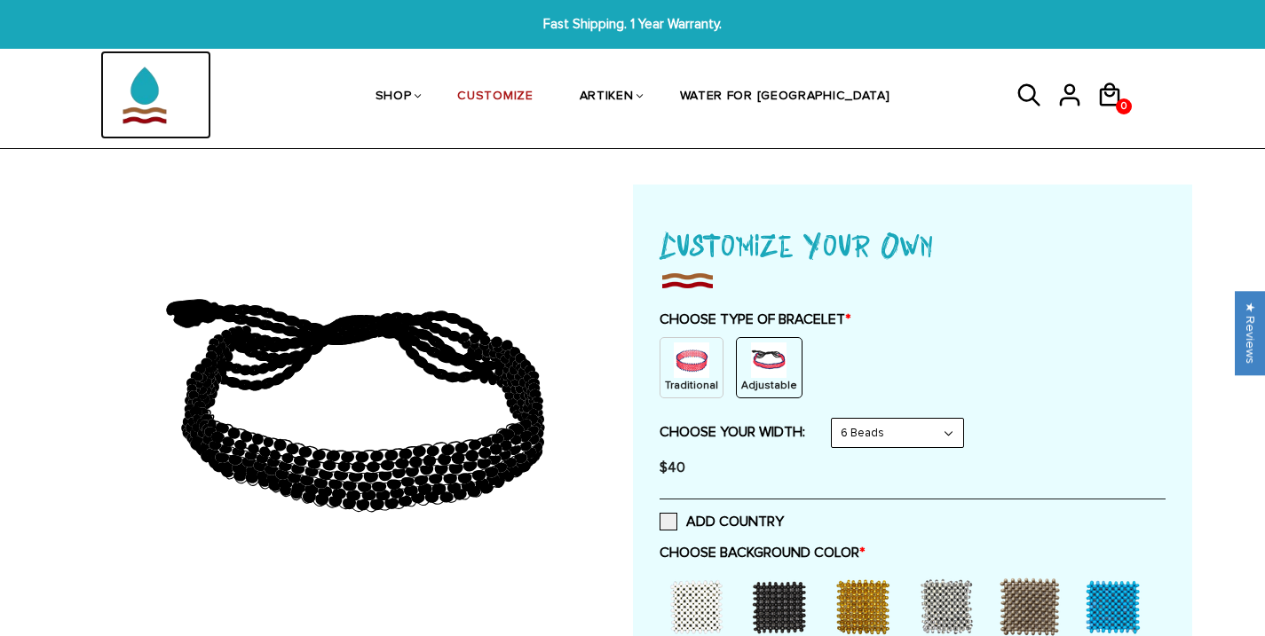
click at [185, 98] on img at bounding box center [144, 95] width 89 height 89
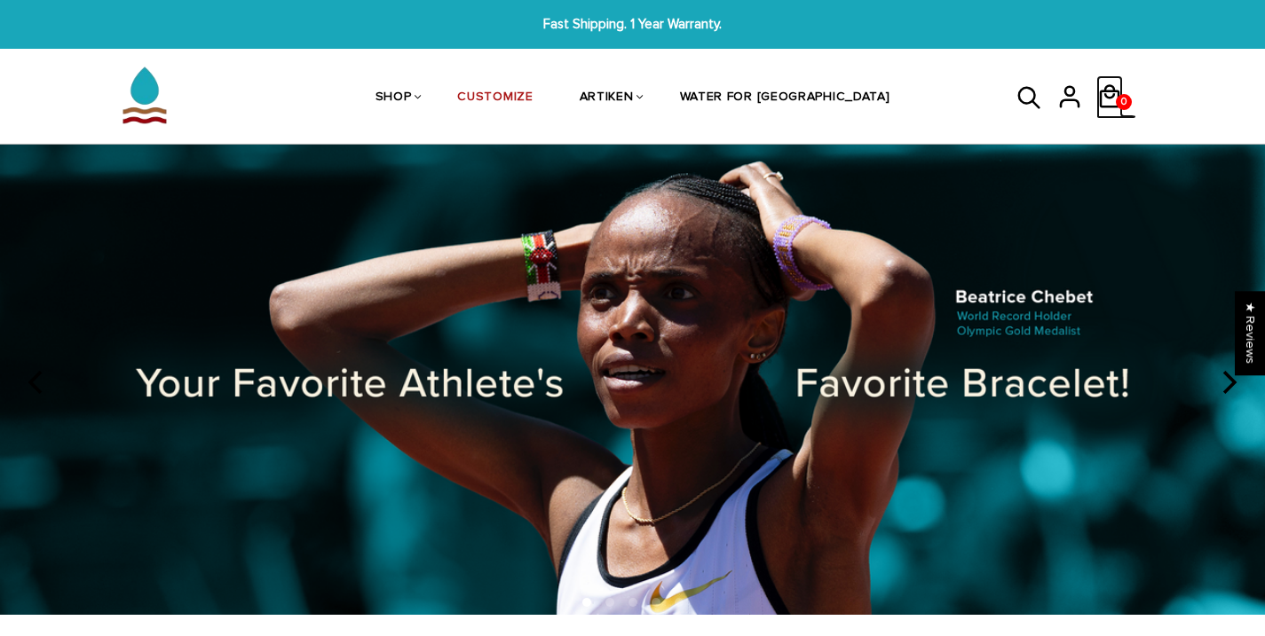
click at [1124, 99] on span "0" at bounding box center [1123, 102] width 14 height 25
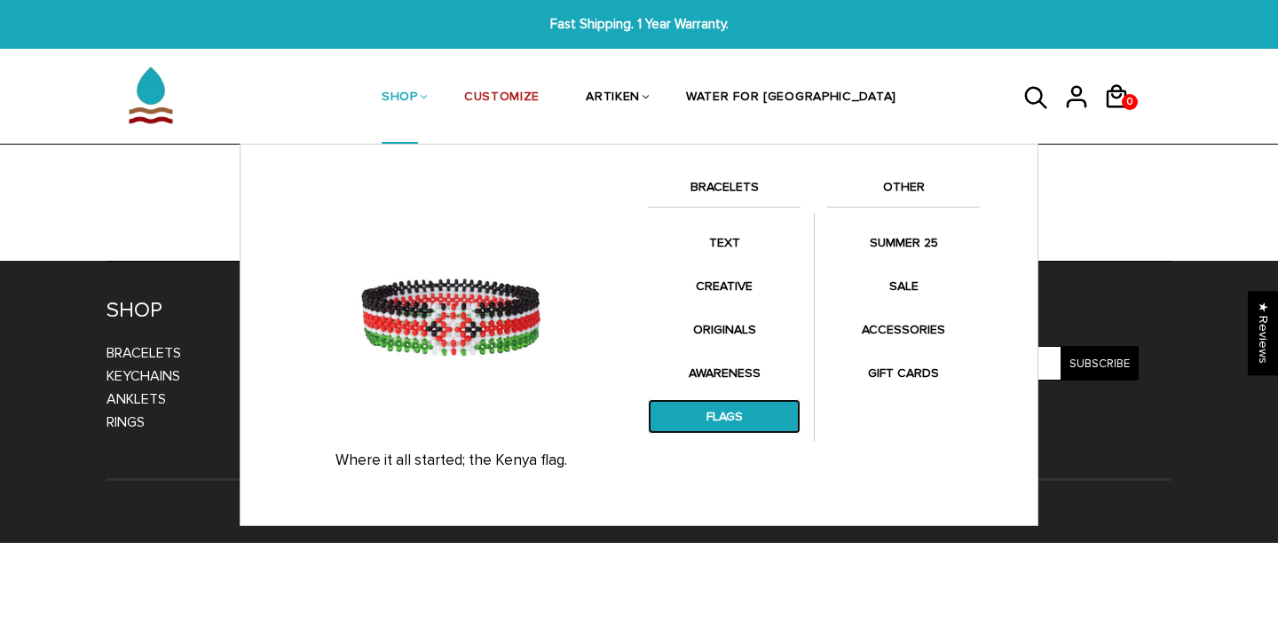
click at [747, 408] on link "FLAGS" at bounding box center [724, 416] width 153 height 35
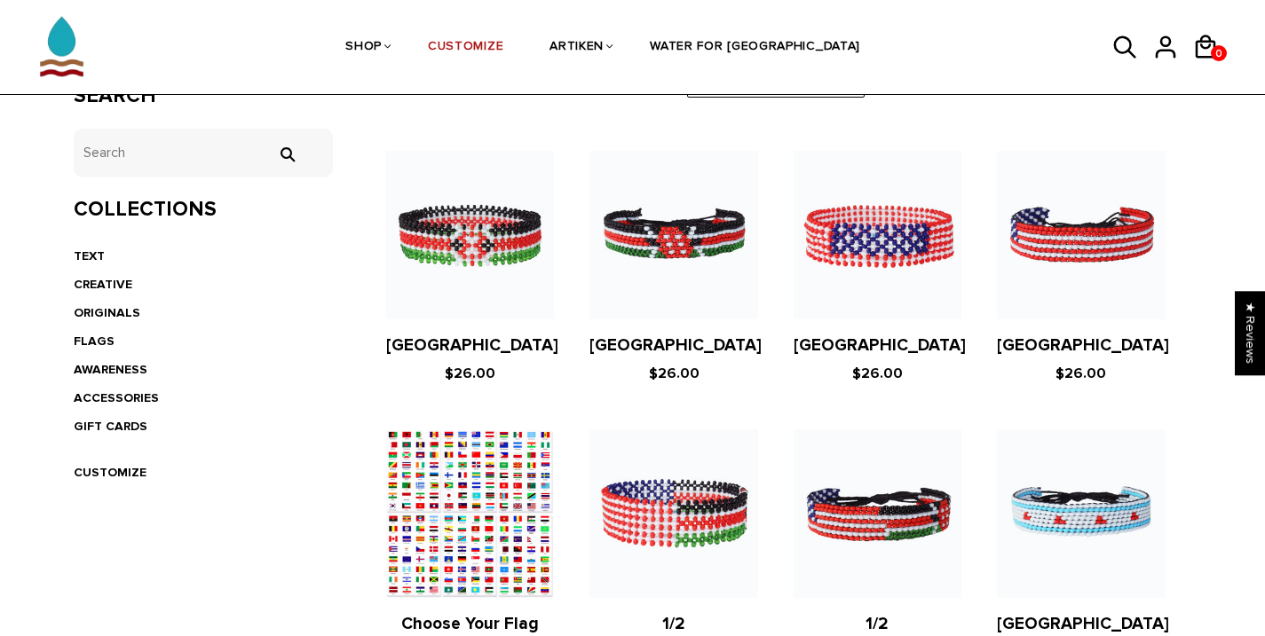
scroll to position [356, 0]
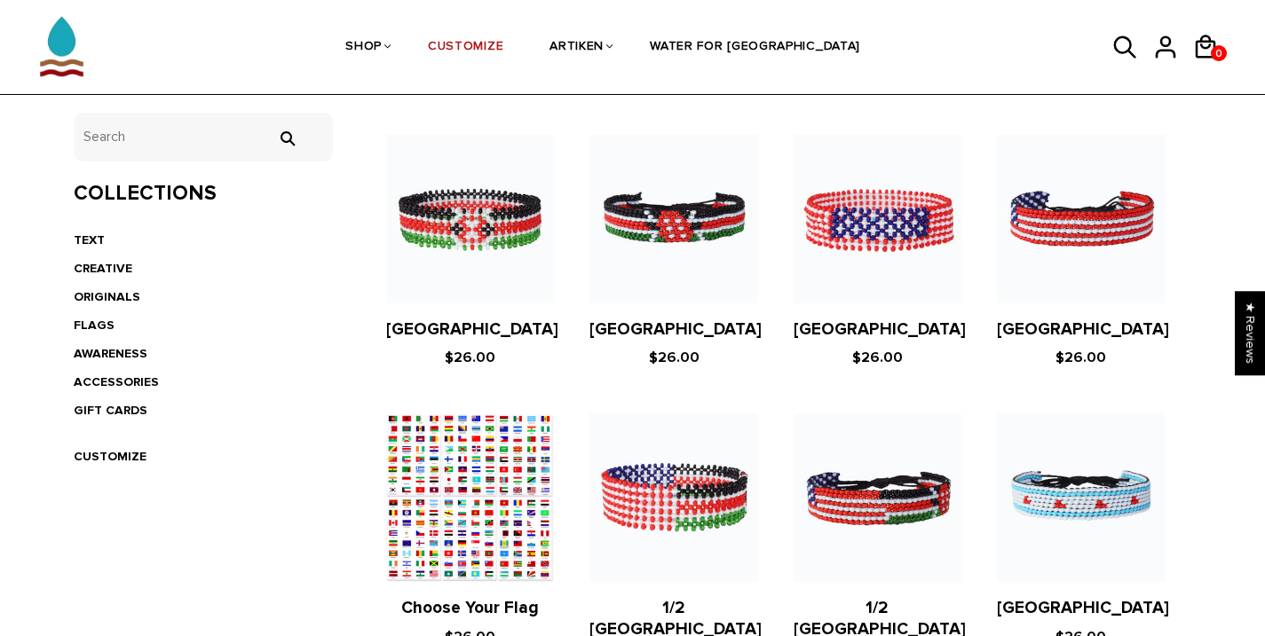
click at [515, 485] on figure at bounding box center [470, 498] width 168 height 168
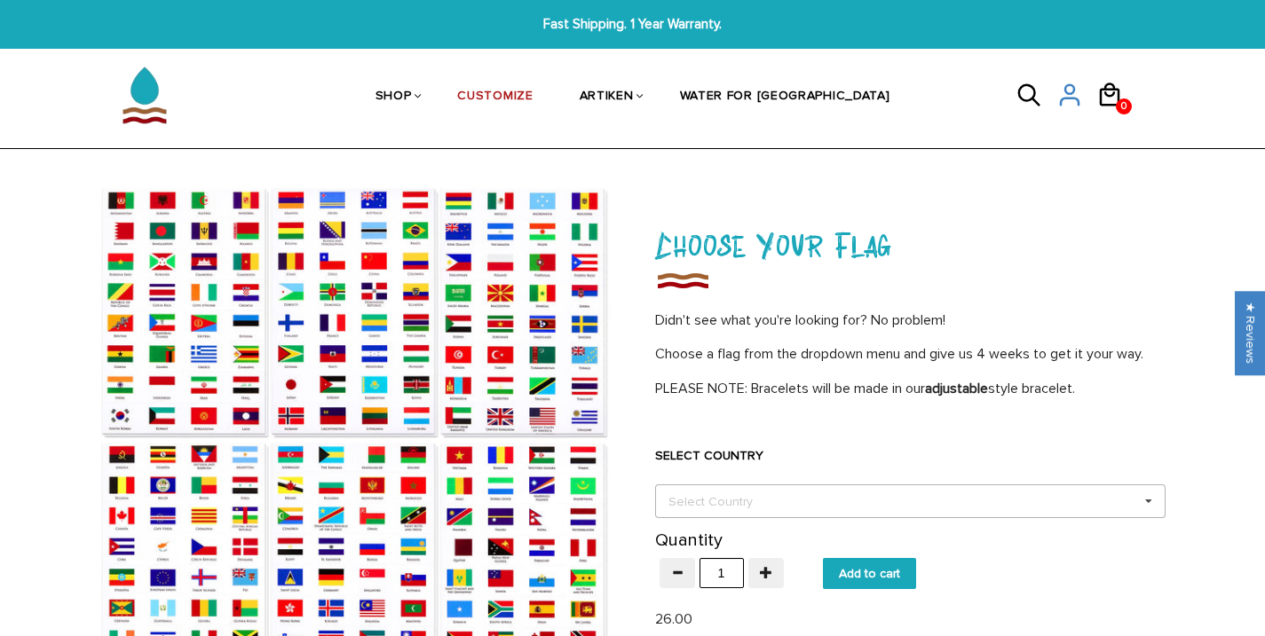
click at [806, 501] on div "Select Country Others [GEOGRAPHIC_DATA] [GEOGRAPHIC_DATA] [GEOGRAPHIC_DATA] [GE…" at bounding box center [910, 502] width 510 height 34
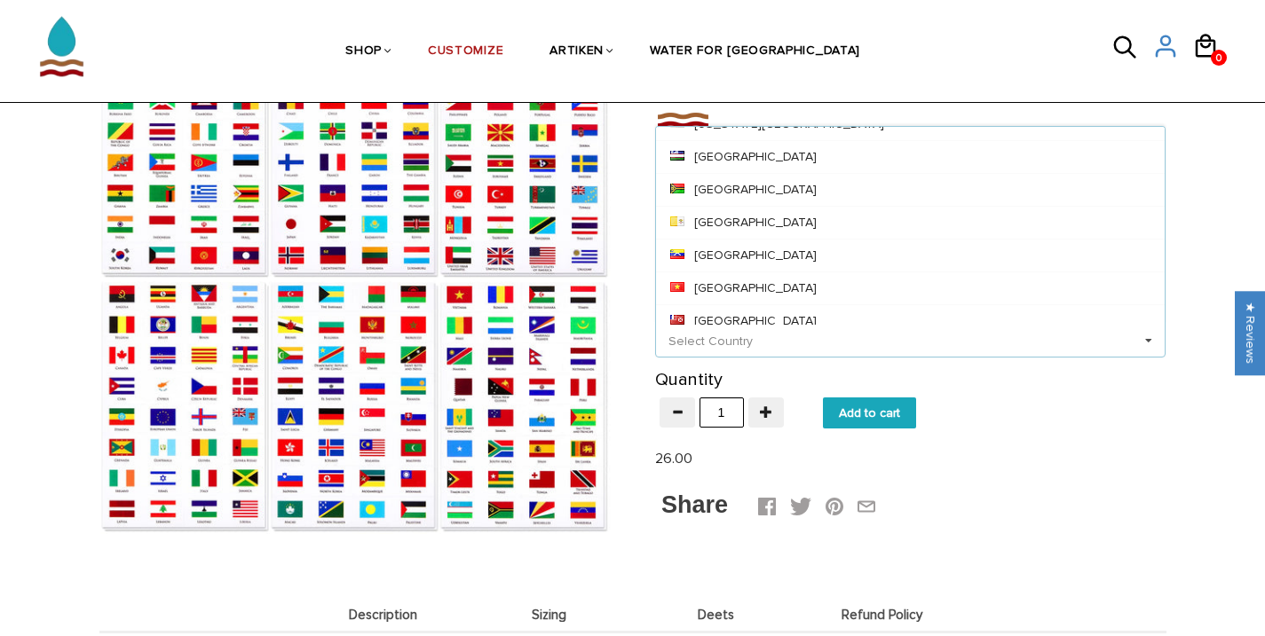
scroll to position [7696, 0]
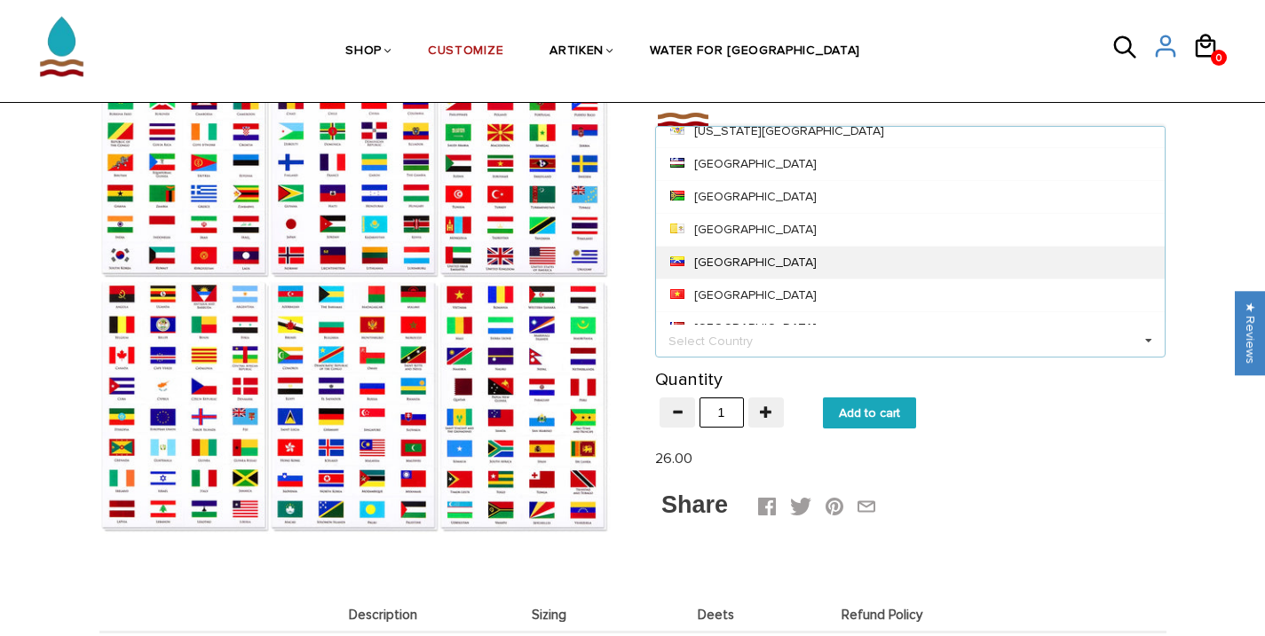
click at [830, 263] on div "[GEOGRAPHIC_DATA]" at bounding box center [910, 262] width 509 height 33
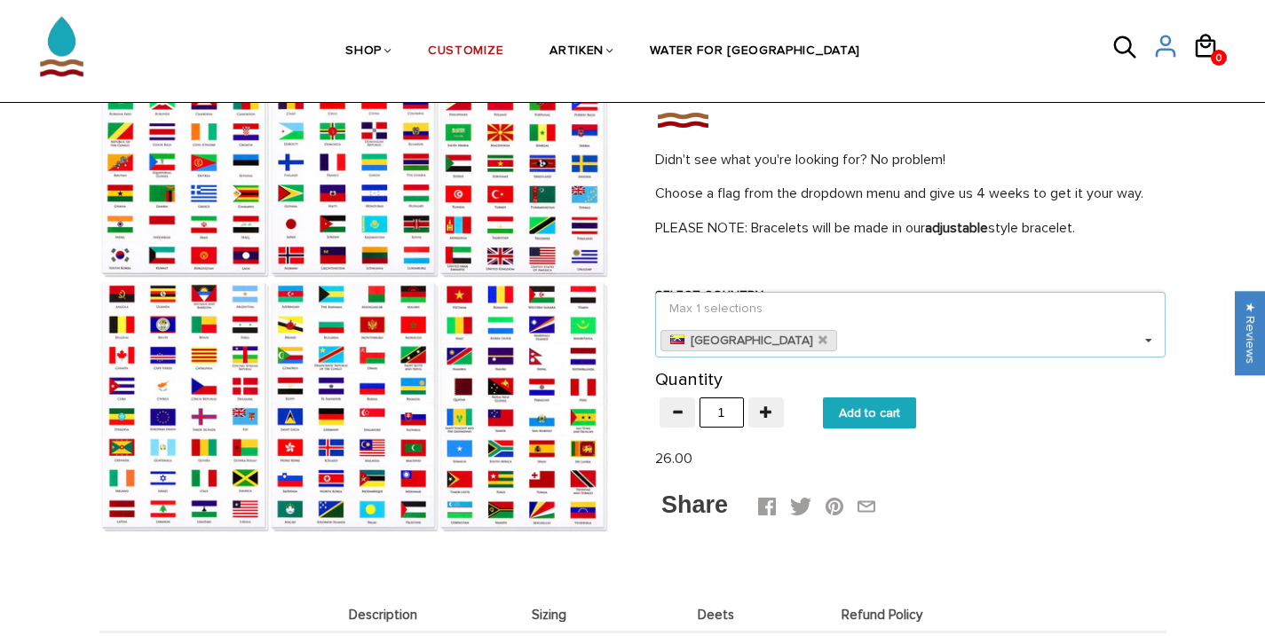
click at [885, 420] on input "Add to cart" at bounding box center [869, 413] width 93 height 31
type input "Add to cart"
click at [1195, 54] on icon at bounding box center [1206, 46] width 27 height 43
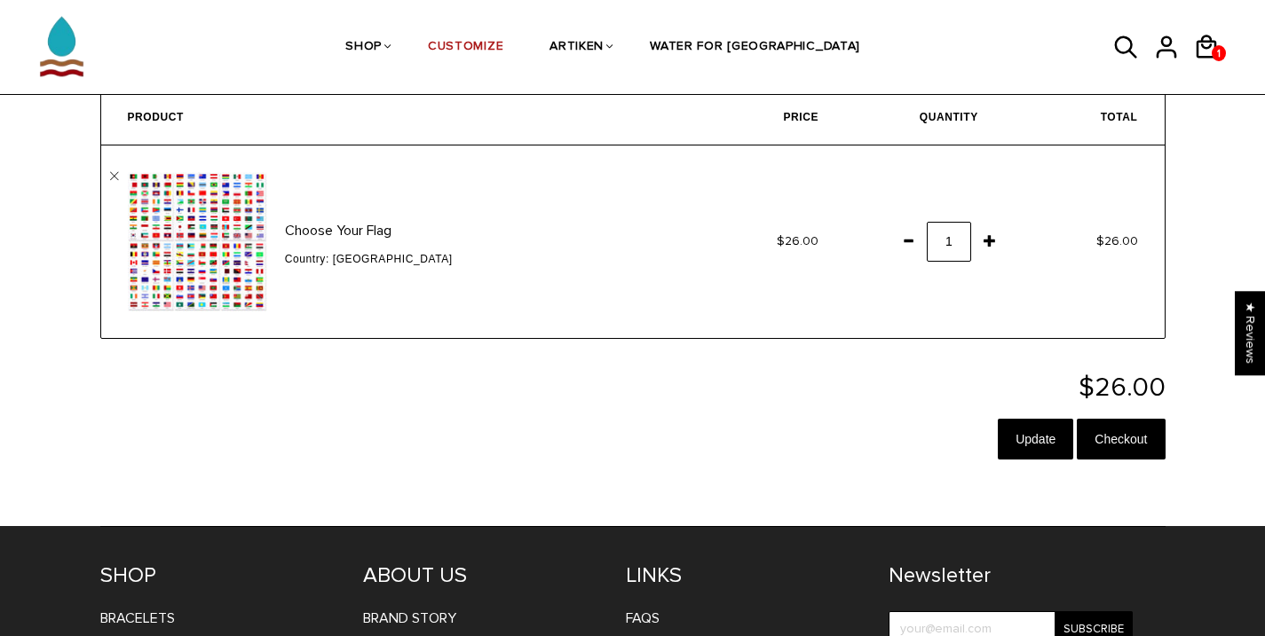
scroll to position [86, 0]
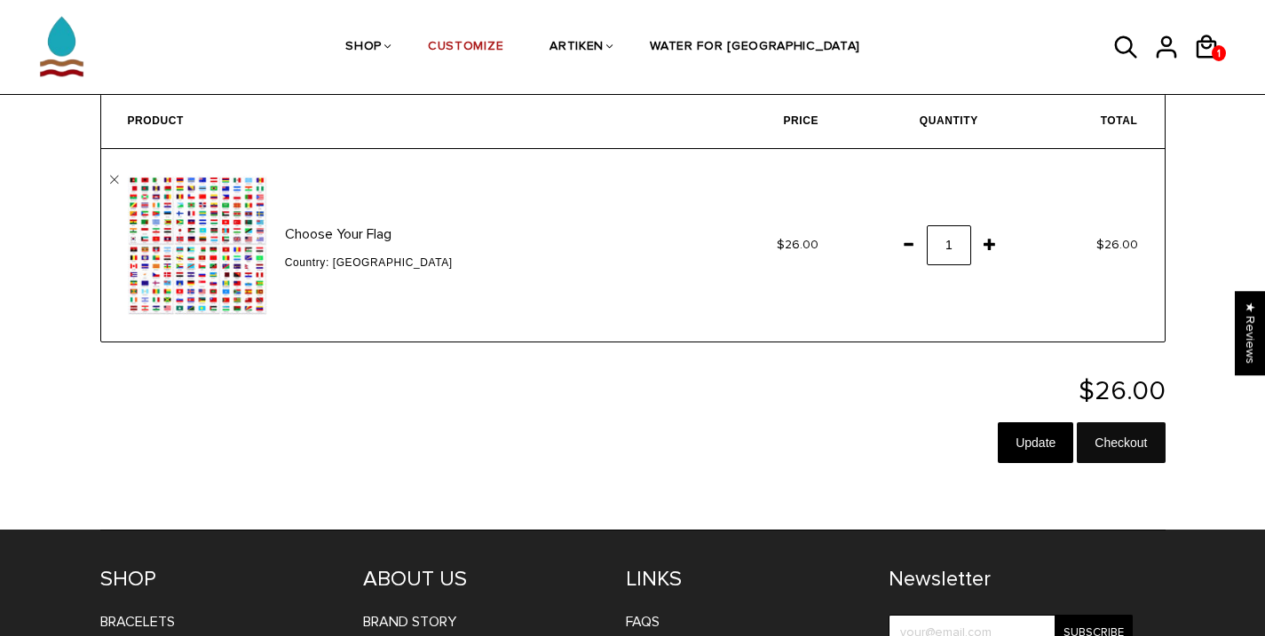
click at [1116, 439] on input "Checkout" at bounding box center [1121, 442] width 88 height 41
